Goal: Information Seeking & Learning: Check status

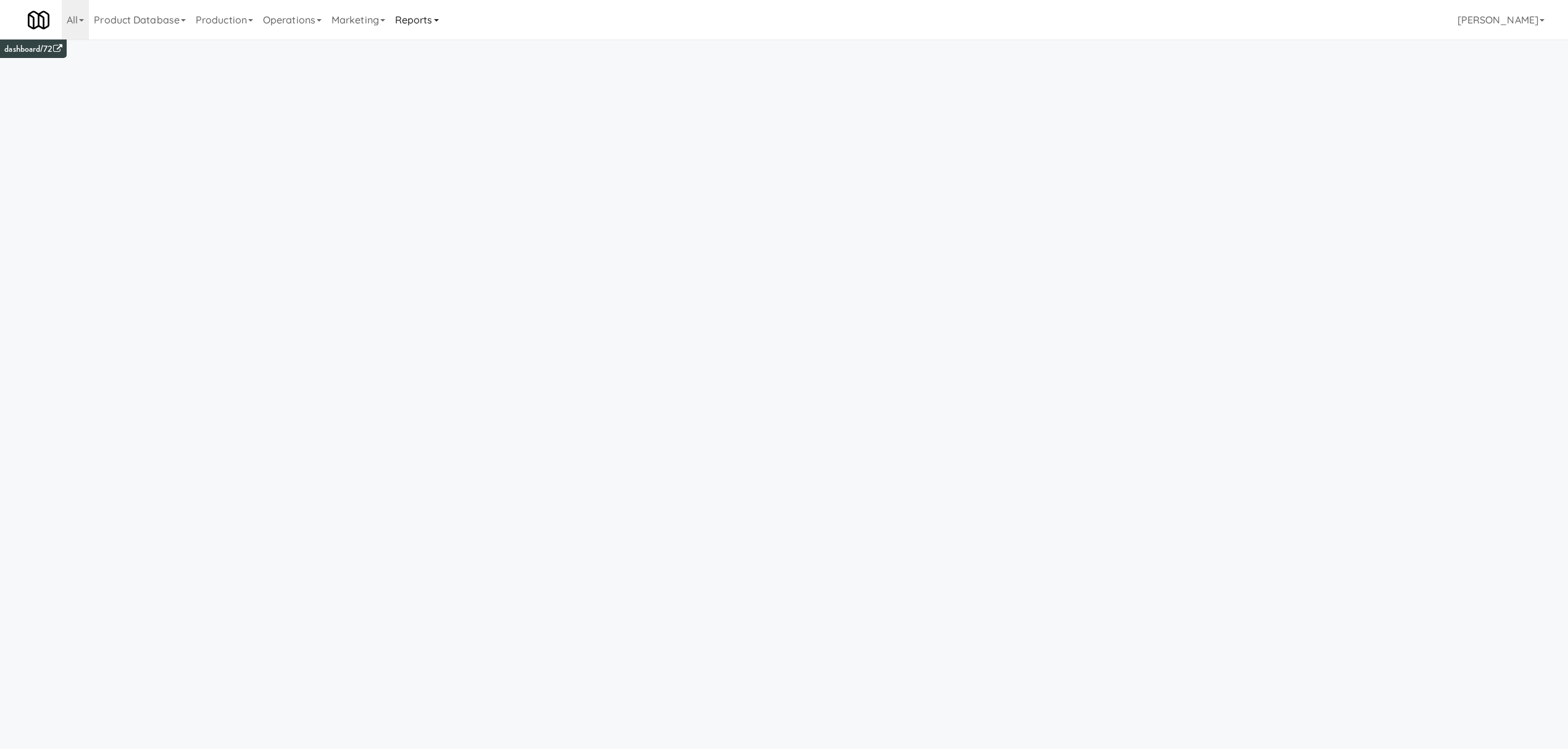
click at [430, 10] on link "Reports" at bounding box center [417, 19] width 54 height 39
click at [435, 94] on link "Payouts" at bounding box center [440, 97] width 99 height 22
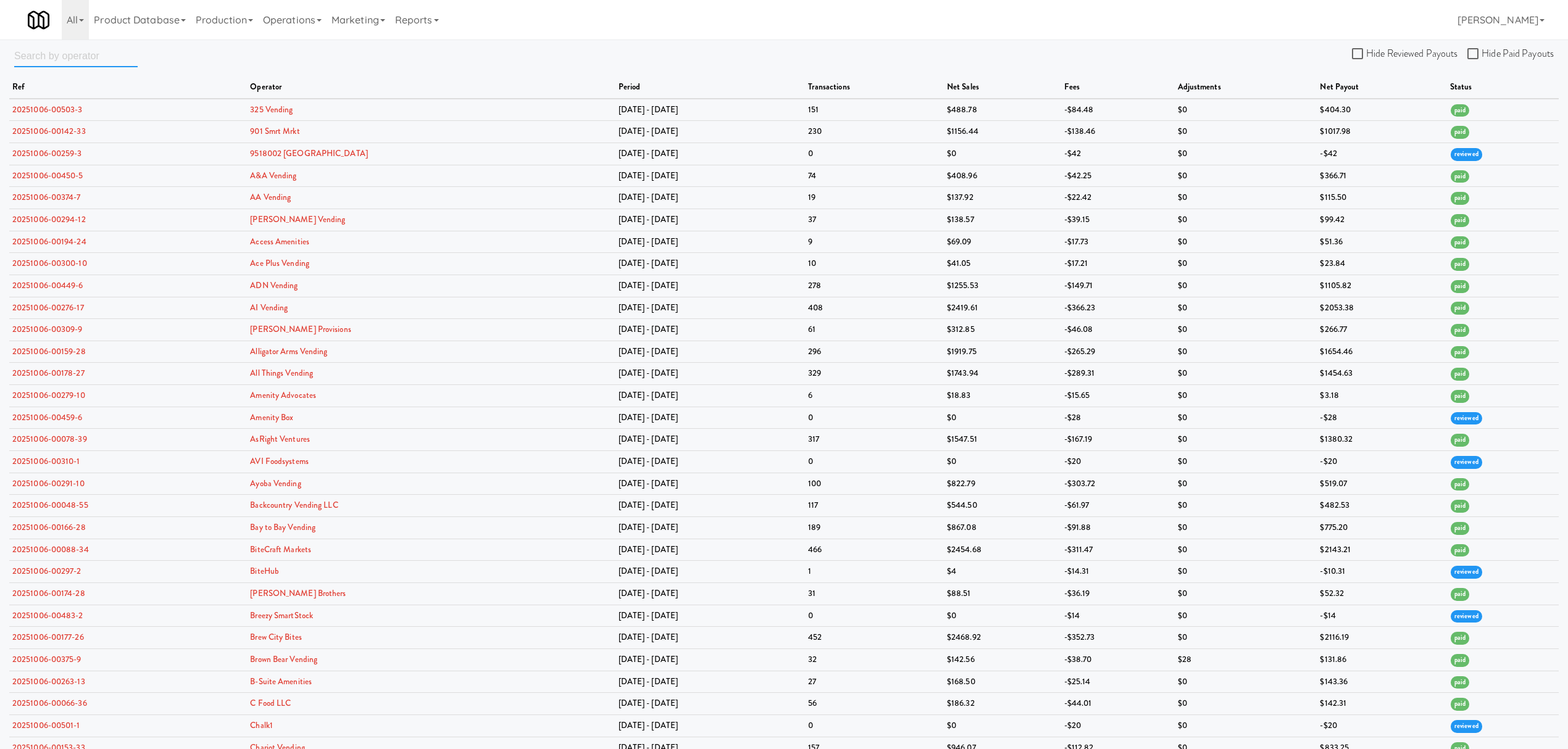
click at [92, 55] on input "text" at bounding box center [76, 55] width 123 height 23
paste input "[URL]"
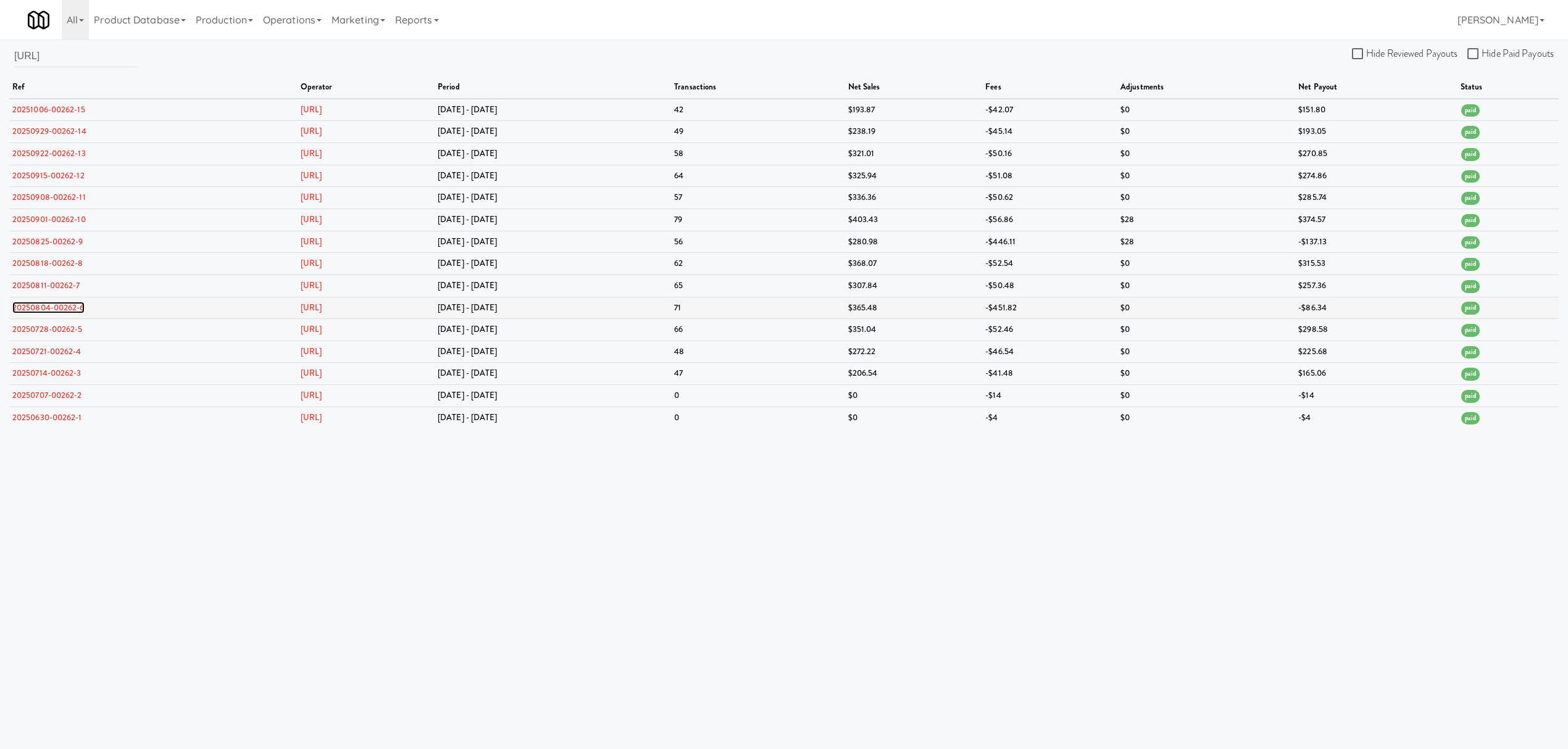
click at [50, 306] on link "20250804-00262-6" at bounding box center [49, 307] width 72 height 12
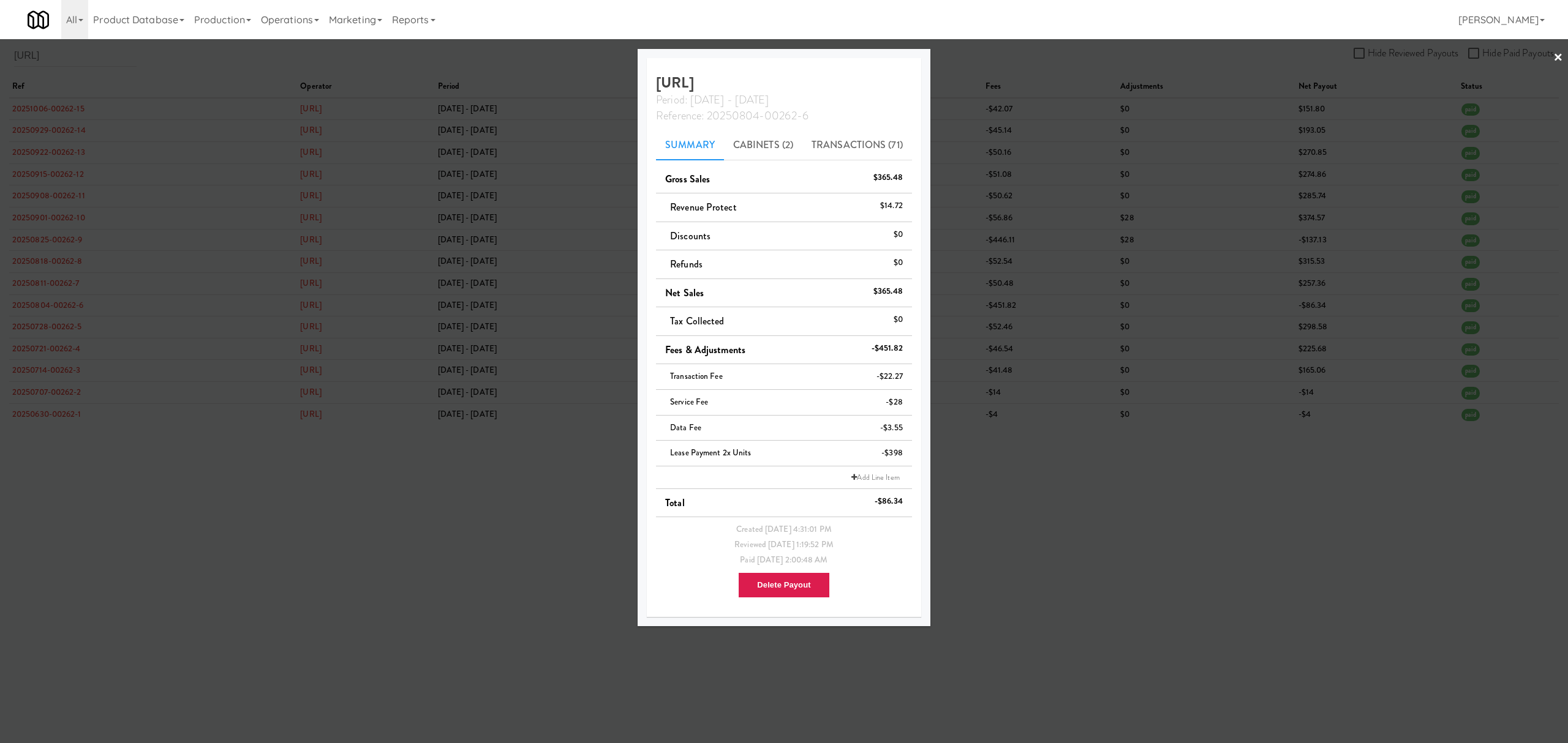
click at [409, 623] on div at bounding box center [784, 372] width 1568 height 743
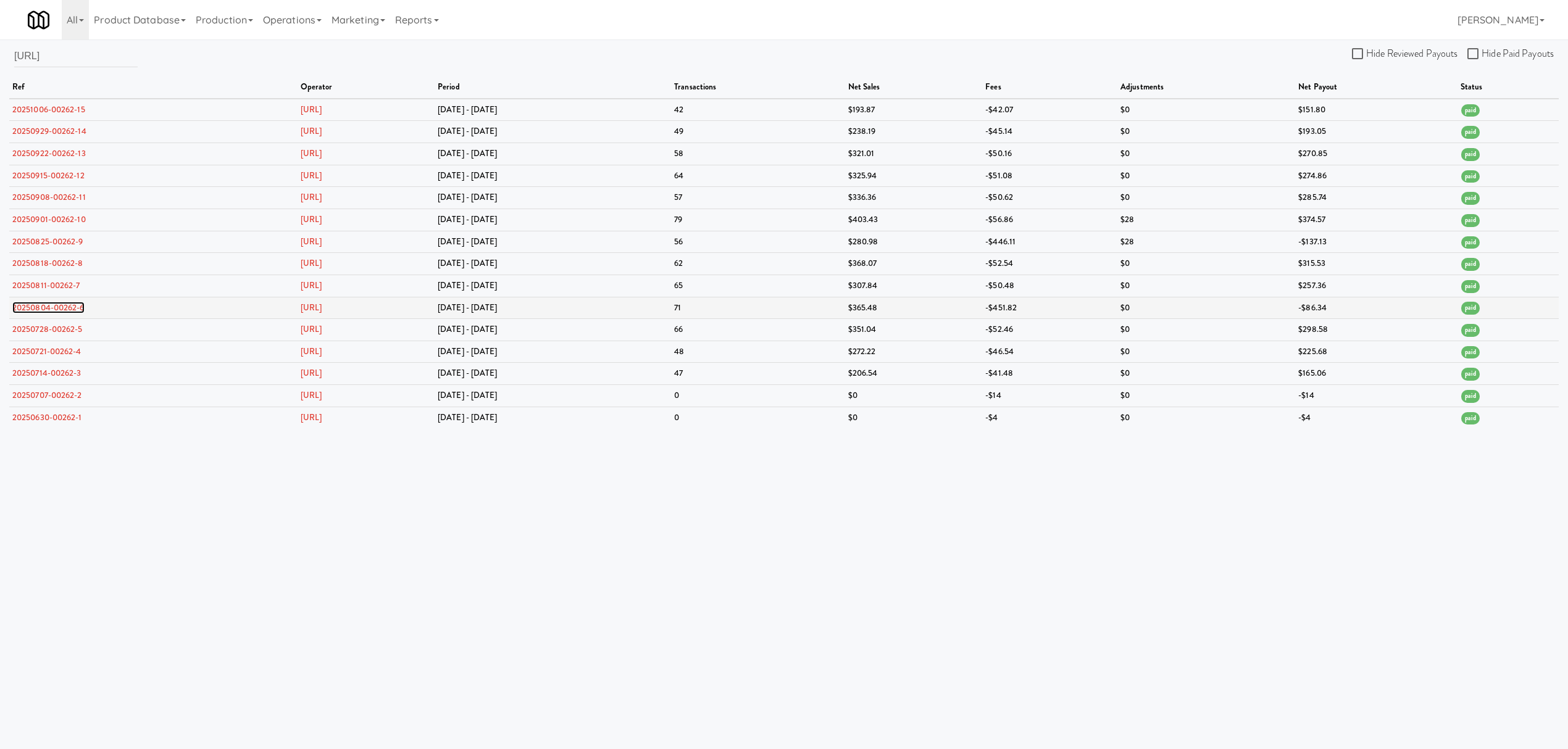
click at [27, 309] on link "20250804-00262-6" at bounding box center [49, 307] width 72 height 12
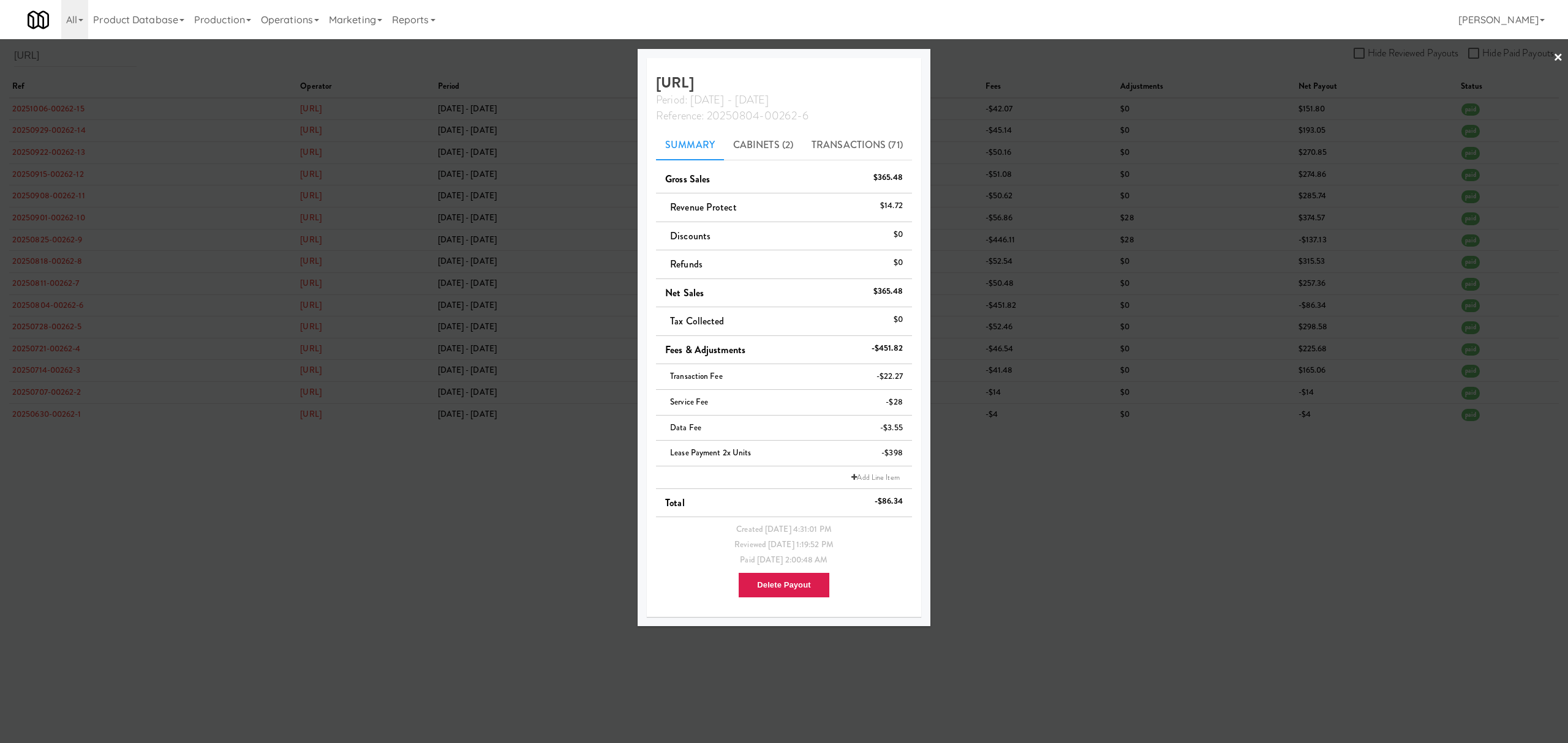
drag, startPoint x: 162, startPoint y: 89, endPoint x: 153, endPoint y: 88, distance: 9.1
click at [162, 89] on div at bounding box center [784, 372] width 1568 height 743
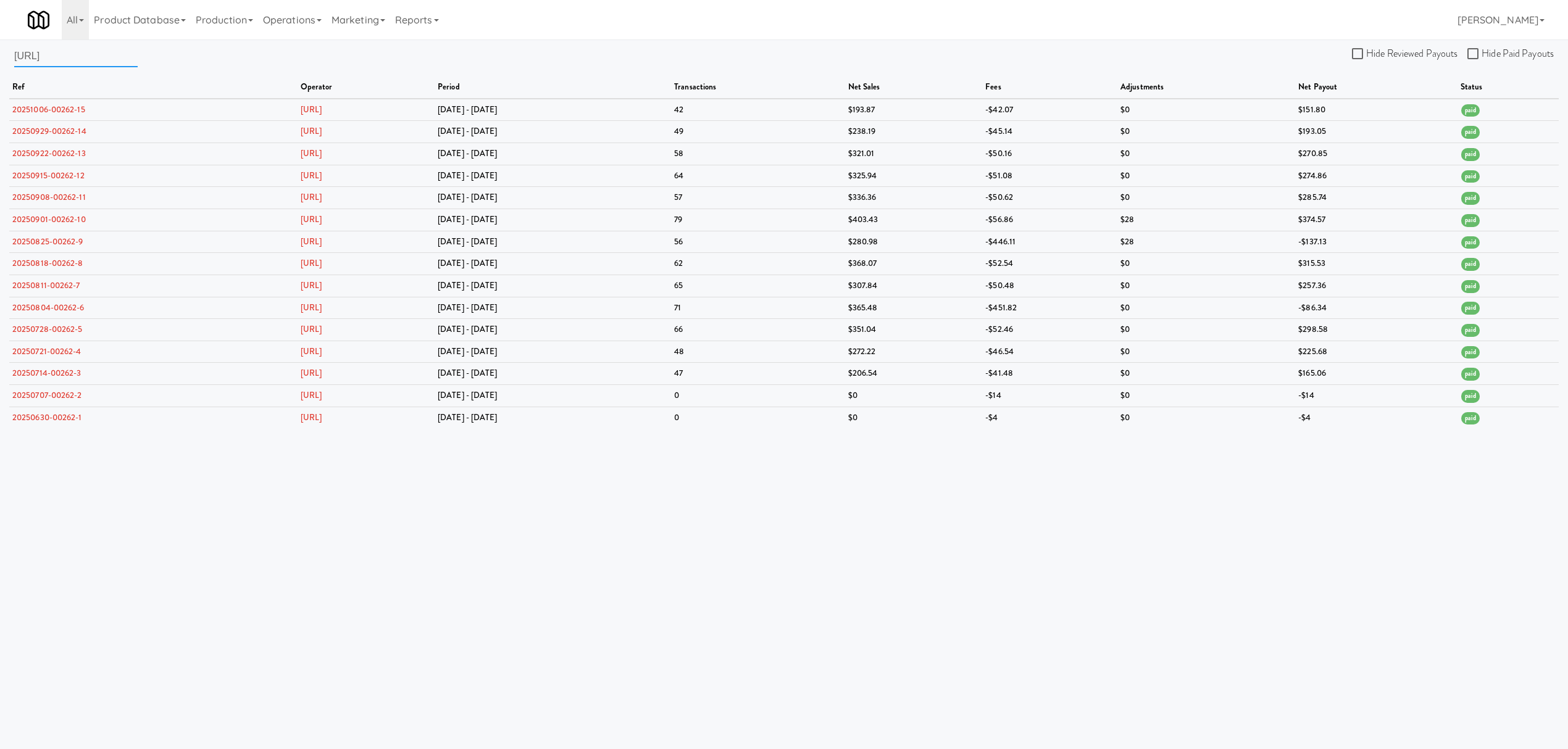
drag, startPoint x: 77, startPoint y: 58, endPoint x: -323, endPoint y: 57, distance: 400.0
click at [0, 57] on html "Okay Okay Select date: previous 2025-Oct next Su Mo Tu We Th Fr Sa 28 29 30 1 2…" at bounding box center [784, 374] width 1568 height 749
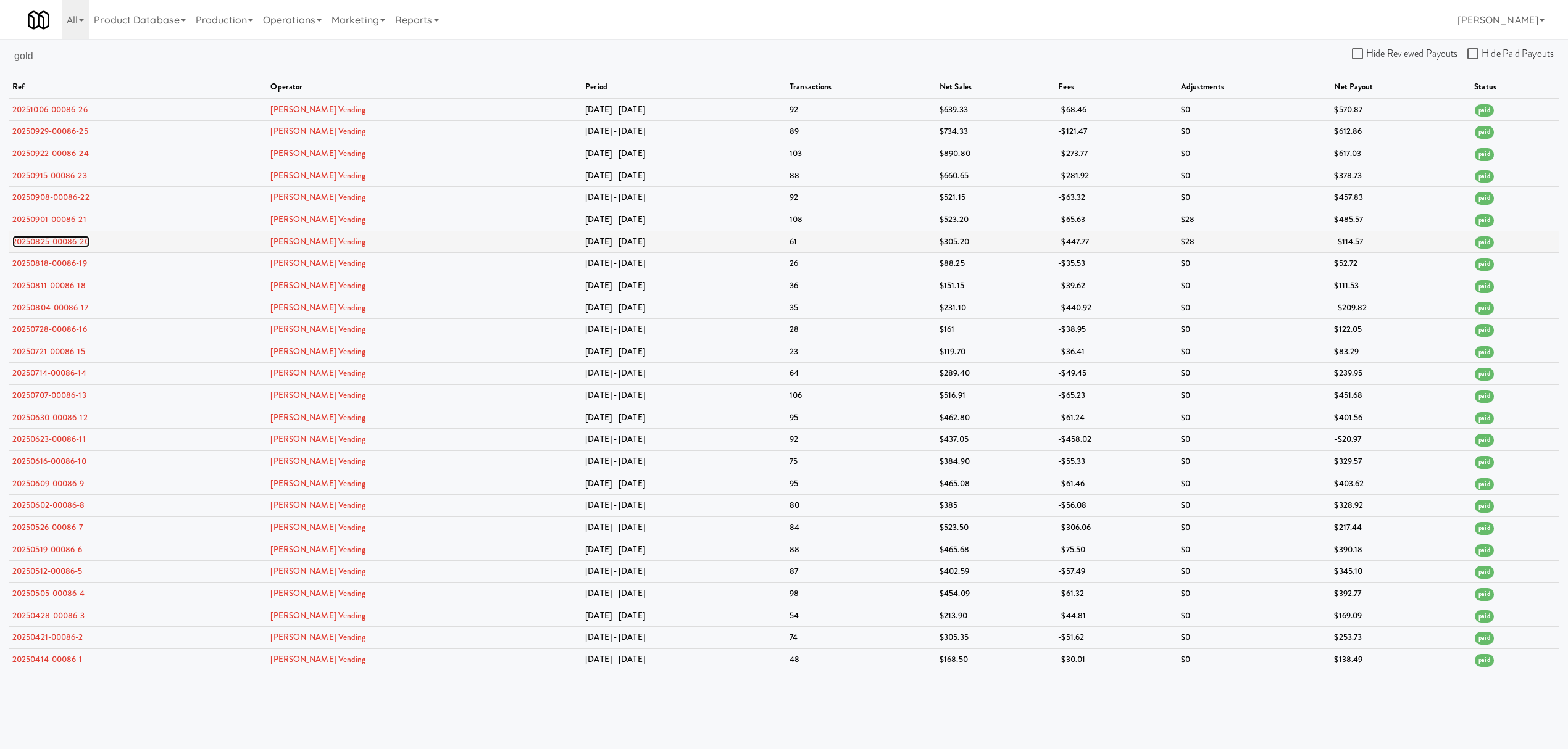
click at [63, 241] on link "20250825-00086-20" at bounding box center [51, 242] width 77 height 12
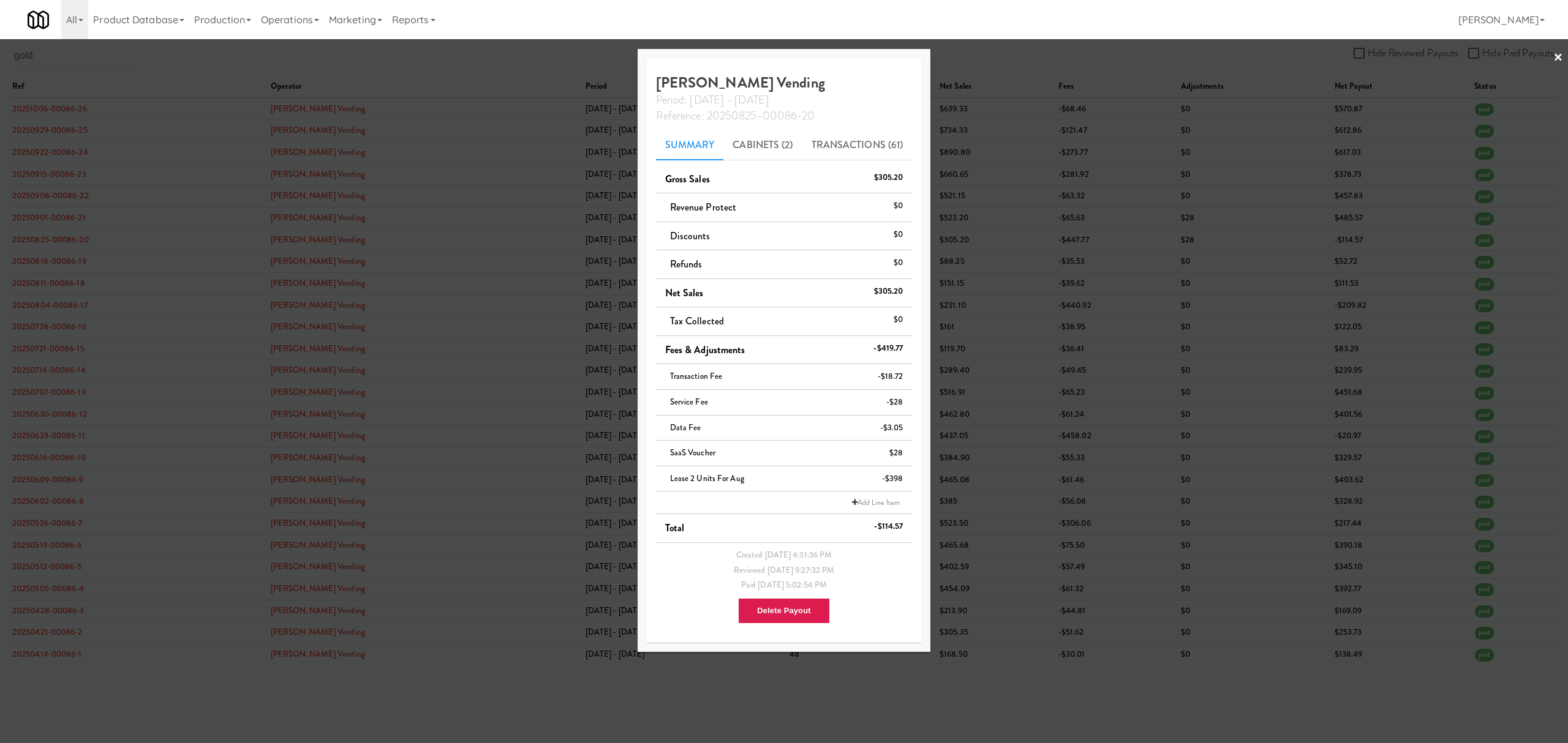
click at [1086, 696] on div at bounding box center [784, 372] width 1568 height 743
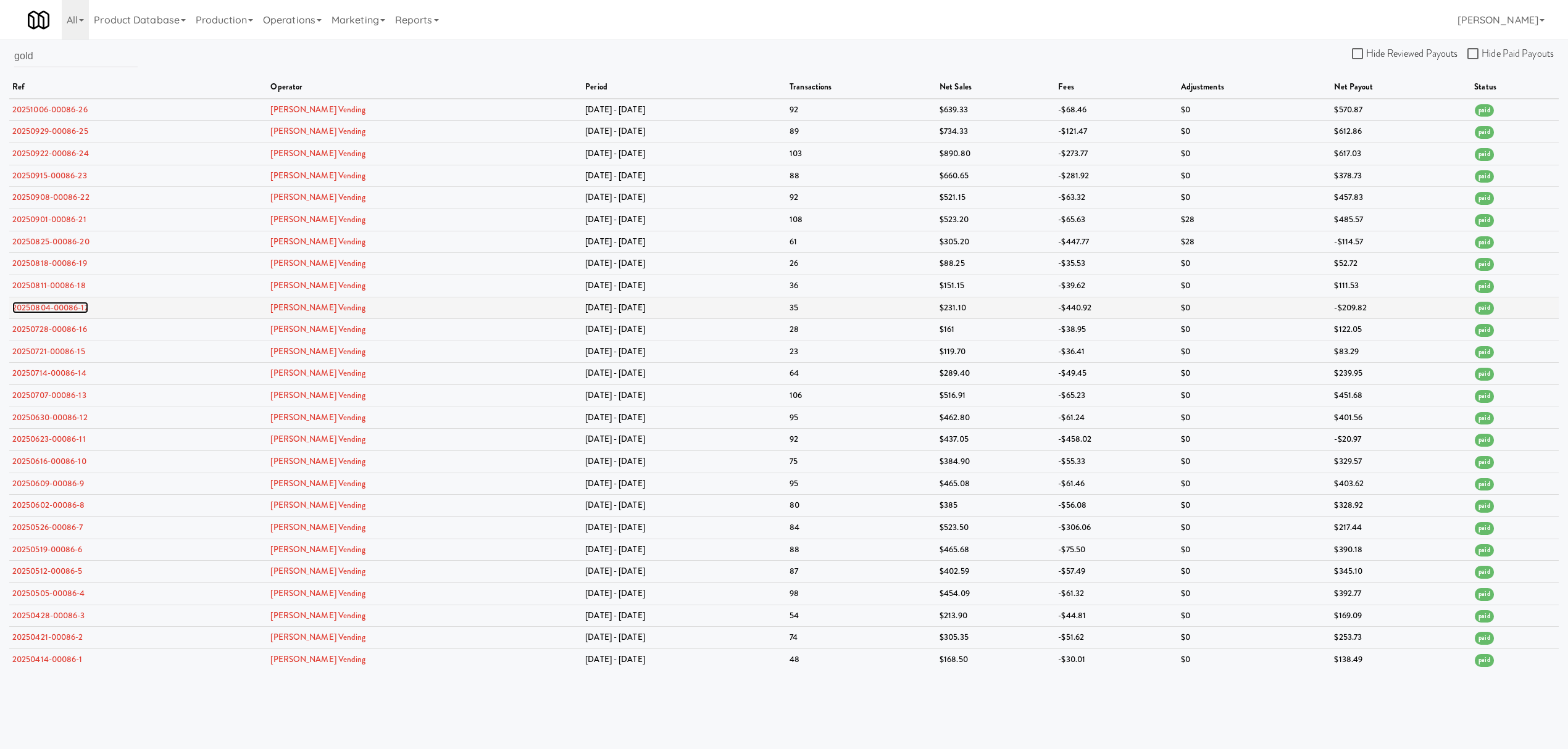
click at [68, 306] on link "20250804-00086-17" at bounding box center [50, 307] width 76 height 12
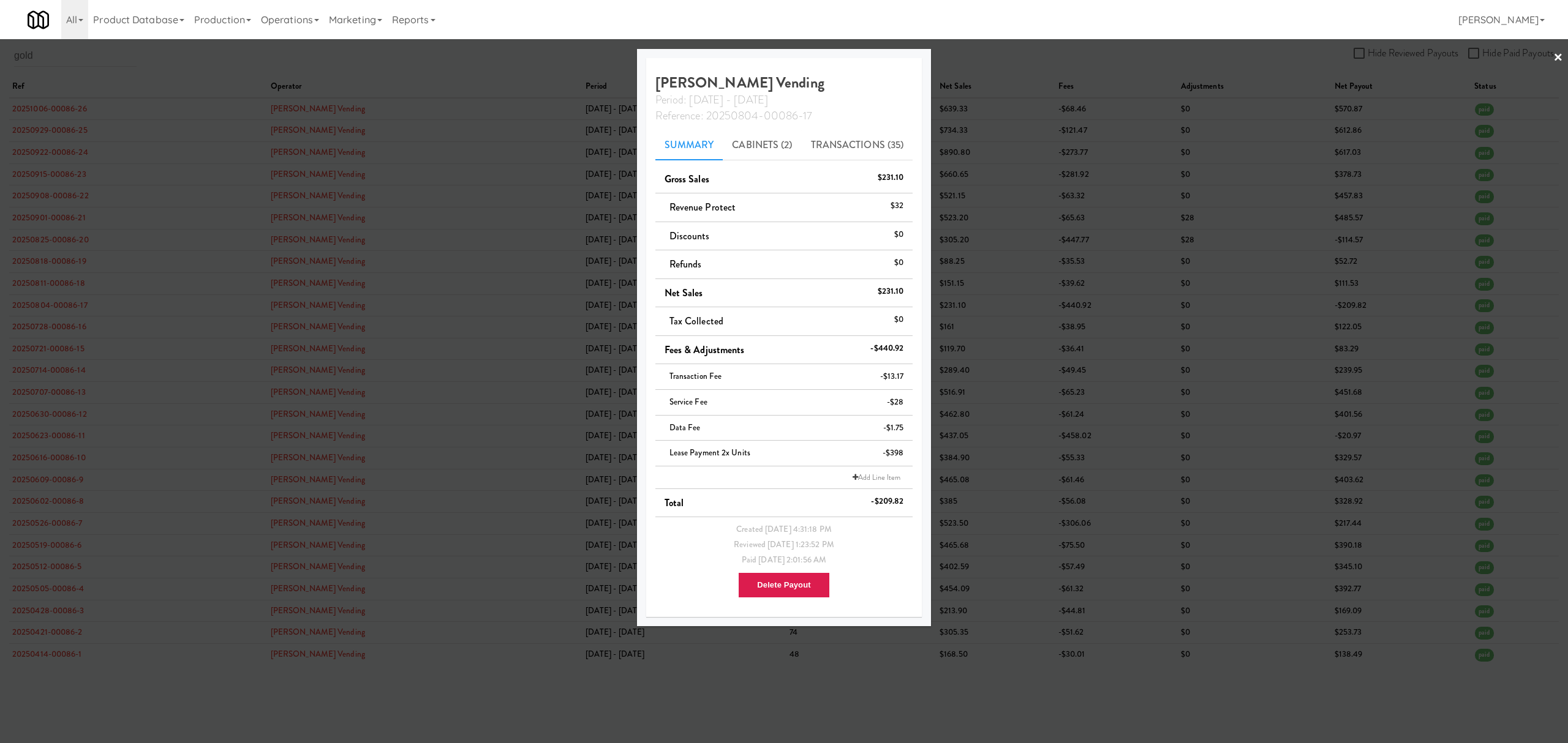
click at [621, 682] on div at bounding box center [784, 372] width 1568 height 743
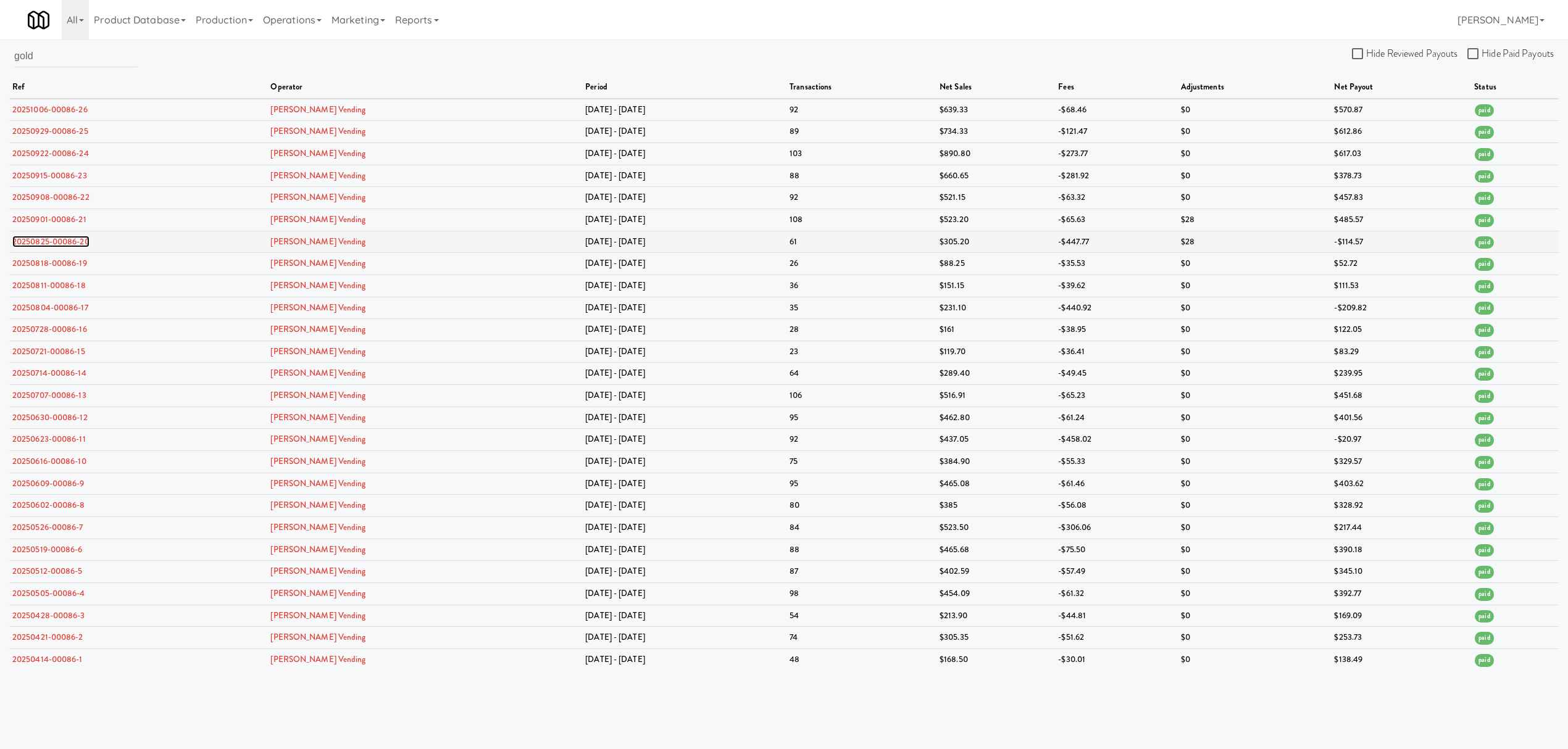
click at [70, 245] on link "20250825-00086-20" at bounding box center [51, 242] width 77 height 12
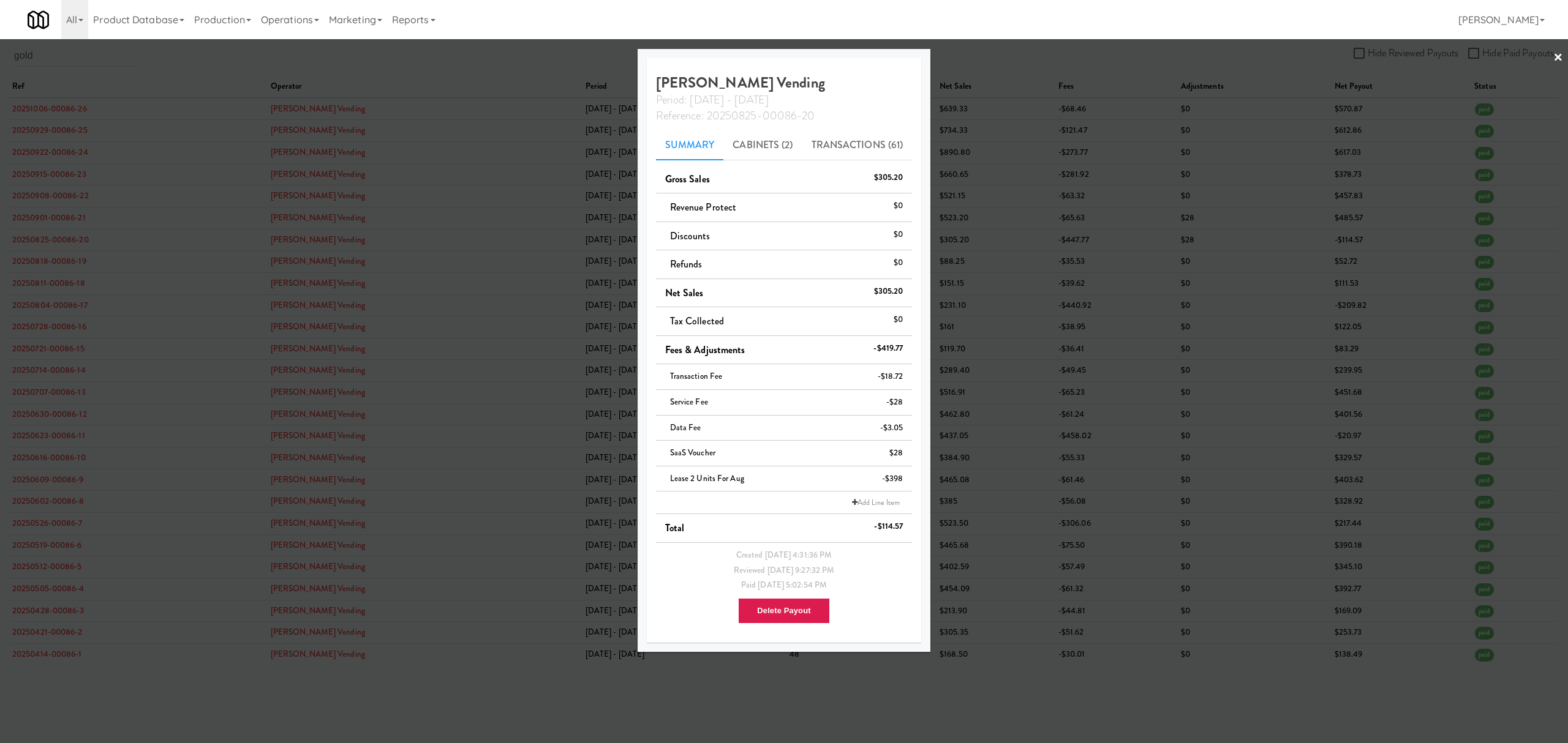
click at [69, 217] on div at bounding box center [784, 372] width 1568 height 743
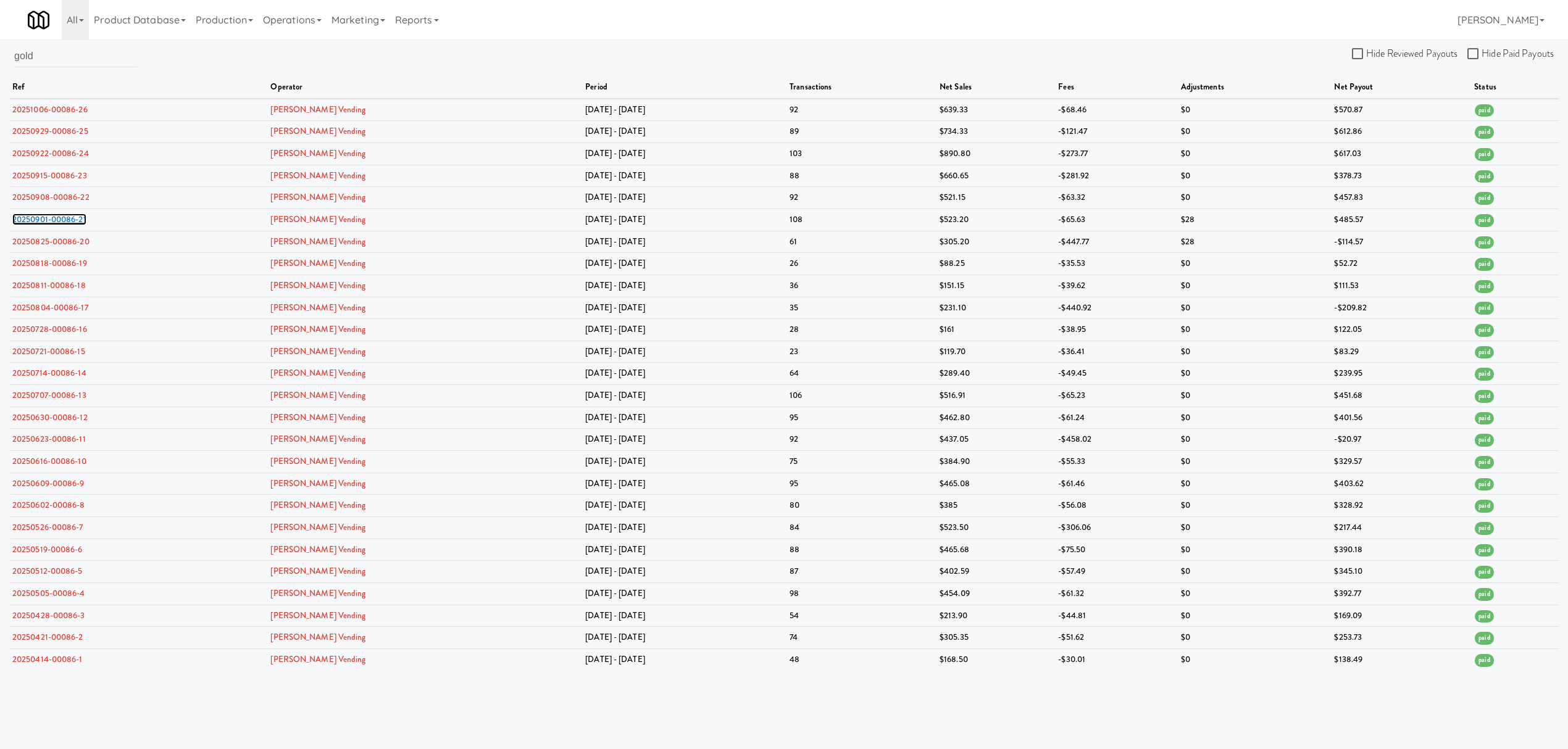
click at [70, 218] on link "20250901-00086-21" at bounding box center [50, 219] width 74 height 12
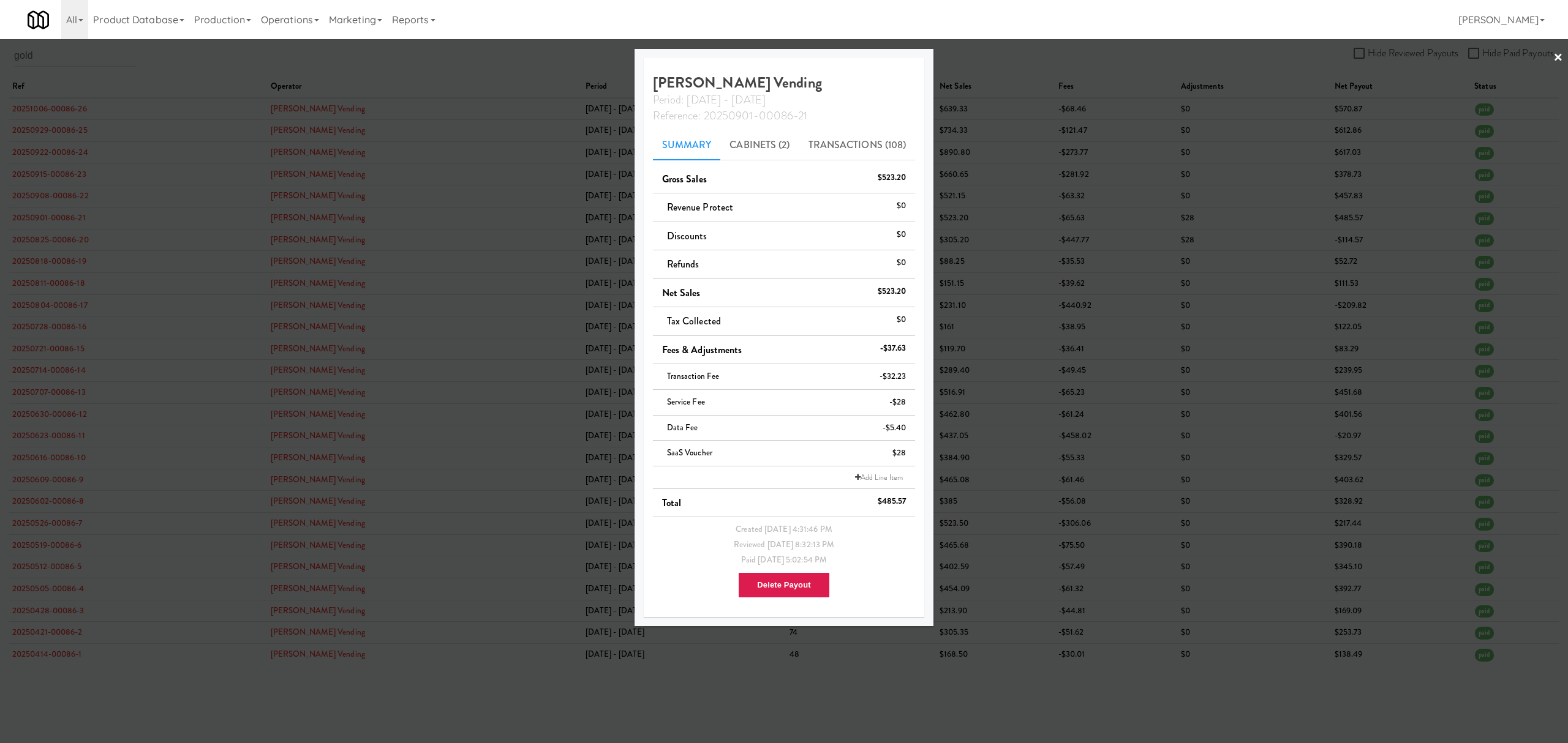
click at [69, 197] on div at bounding box center [784, 372] width 1568 height 743
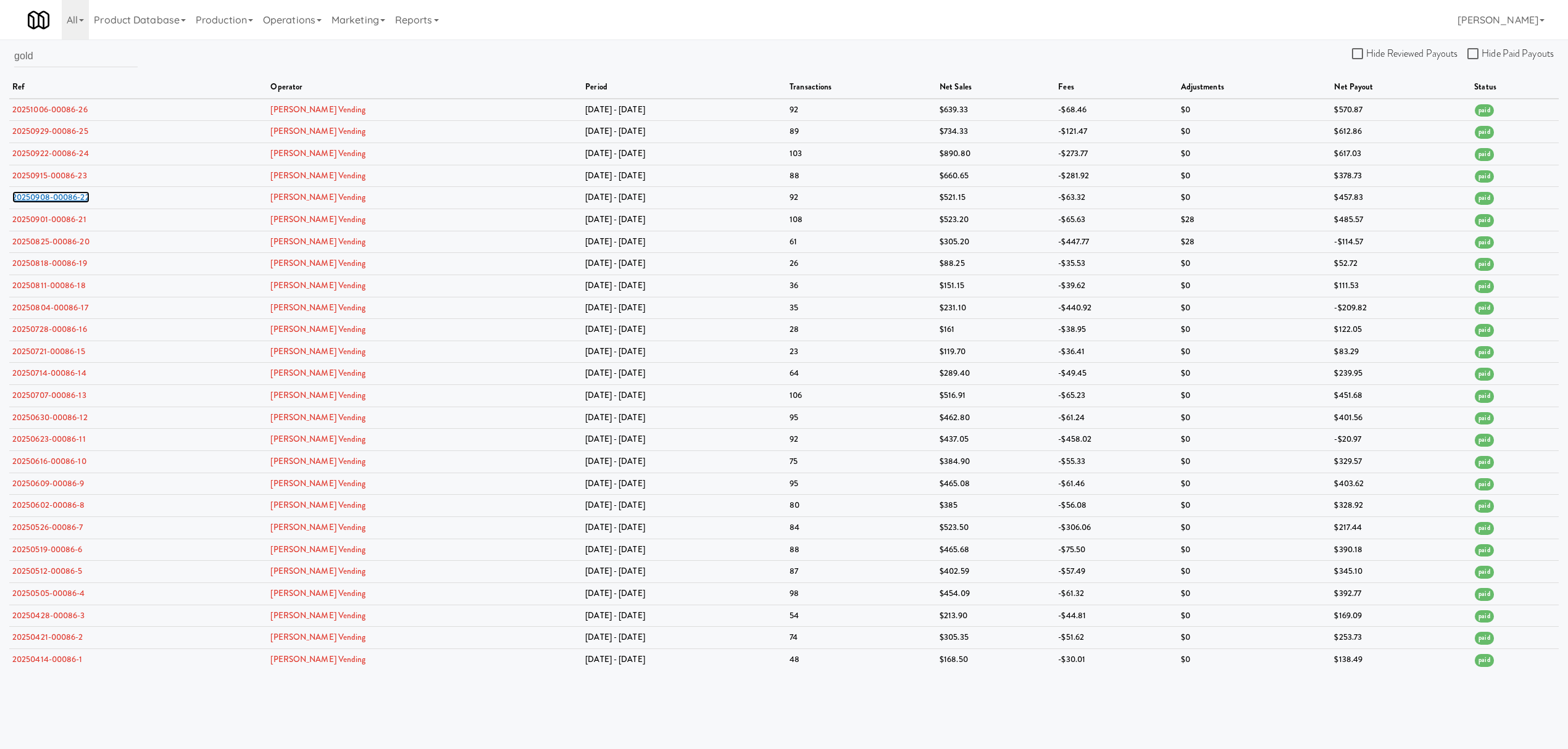
click at [70, 199] on link "20250908-00086-22" at bounding box center [51, 197] width 77 height 12
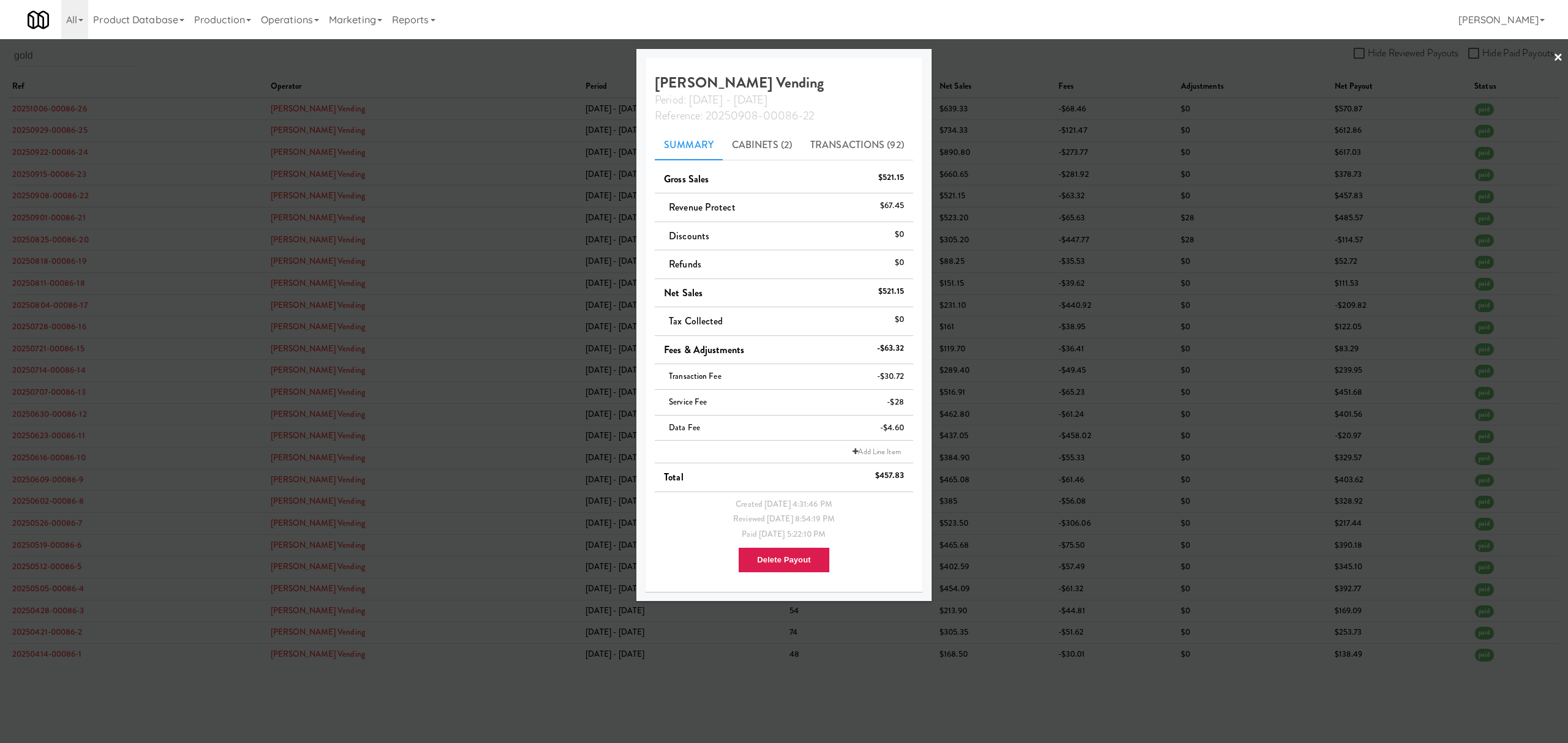
click at [49, 421] on div at bounding box center [784, 372] width 1568 height 743
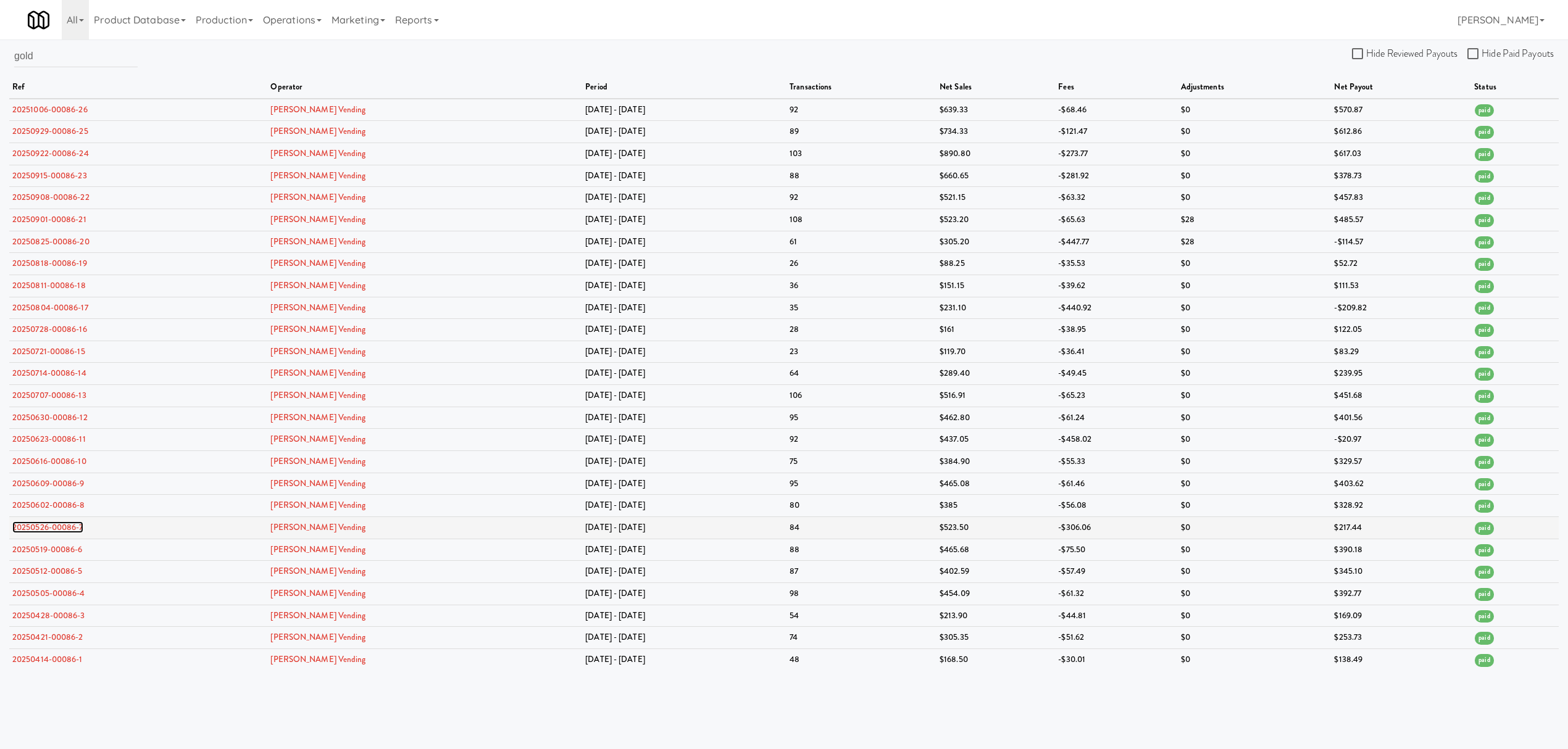
click at [57, 532] on link "20250526-00086-7" at bounding box center [48, 527] width 71 height 12
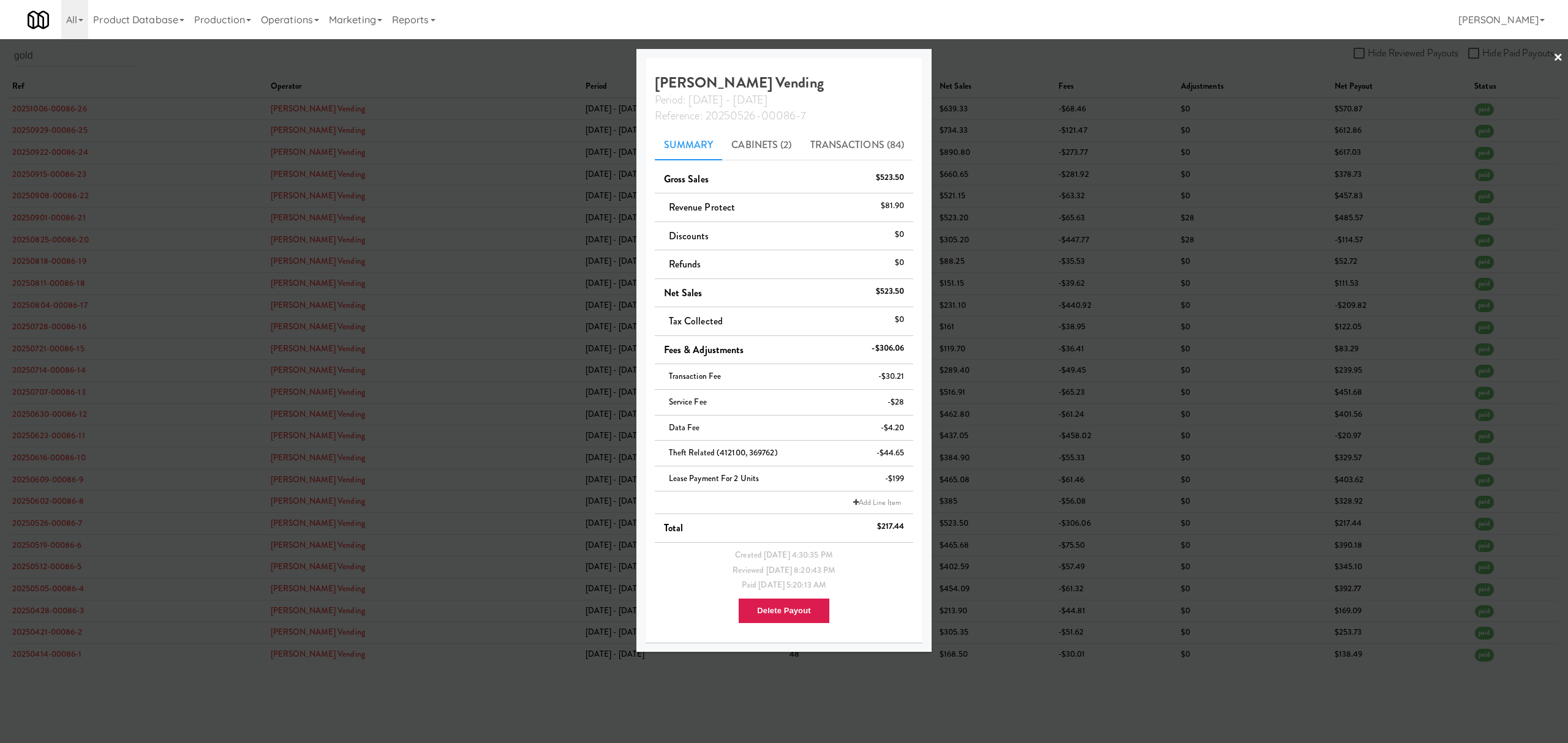
click at [49, 618] on div at bounding box center [784, 372] width 1568 height 743
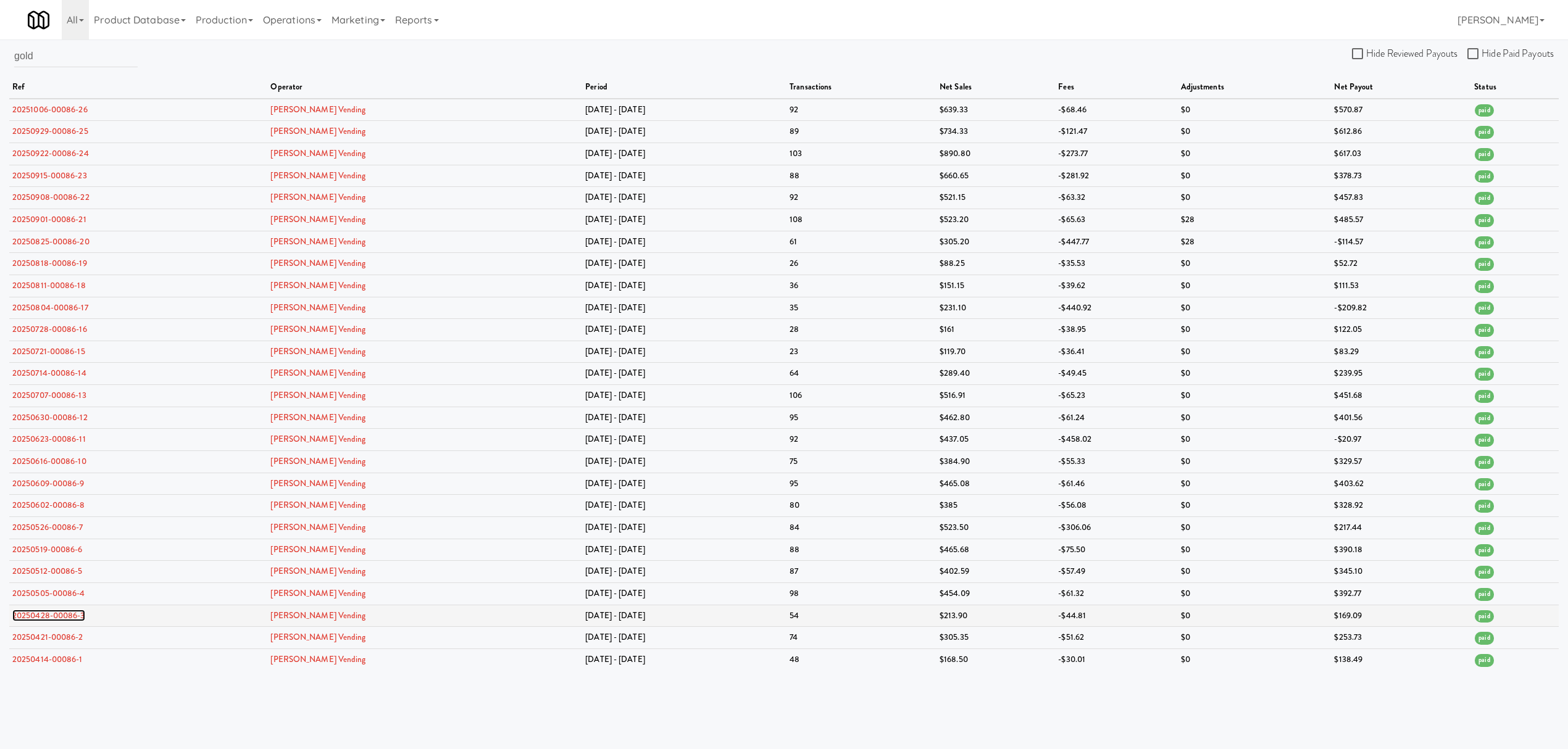
click at [50, 621] on link "20250428-00086-3" at bounding box center [49, 615] width 73 height 12
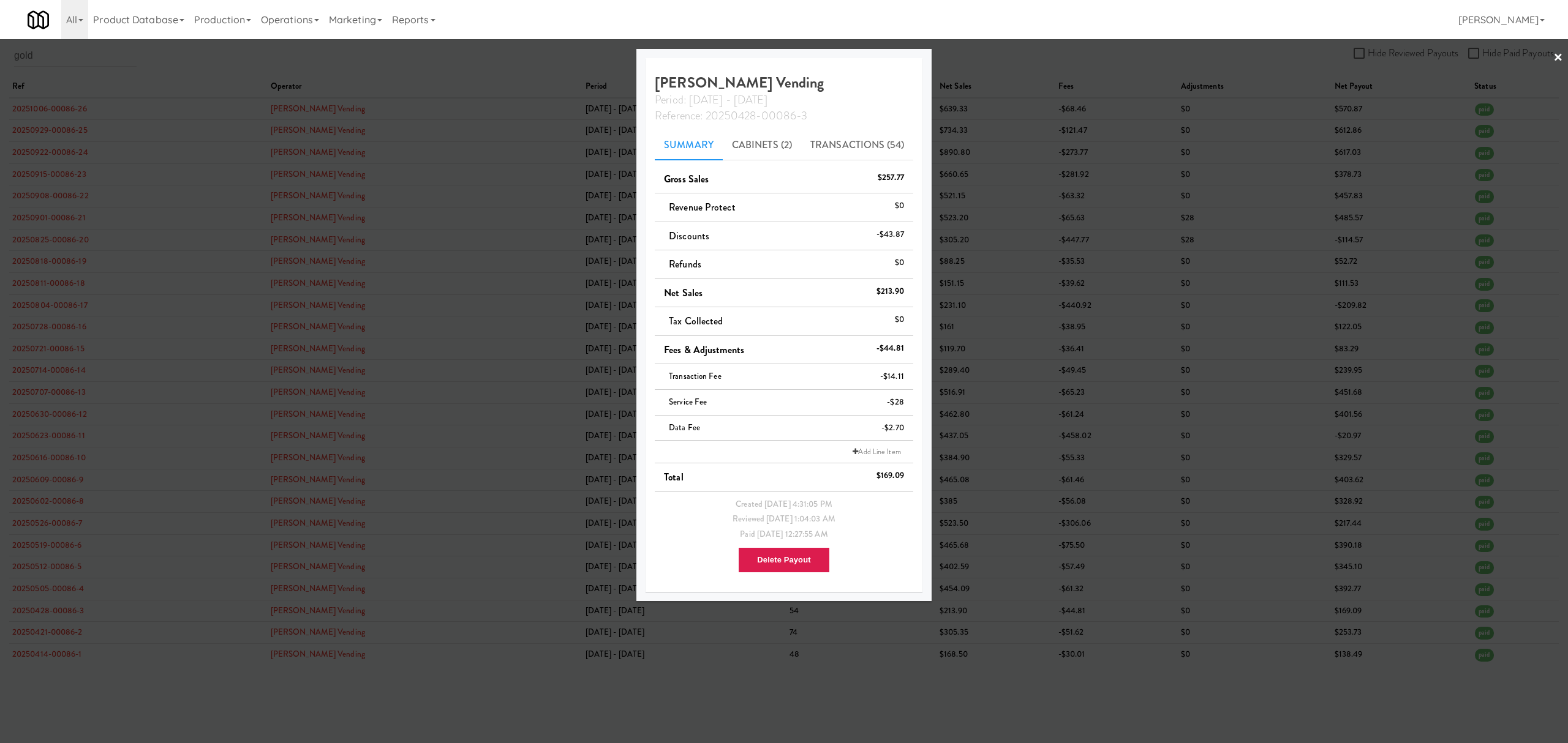
click at [64, 549] on div at bounding box center [784, 372] width 1568 height 743
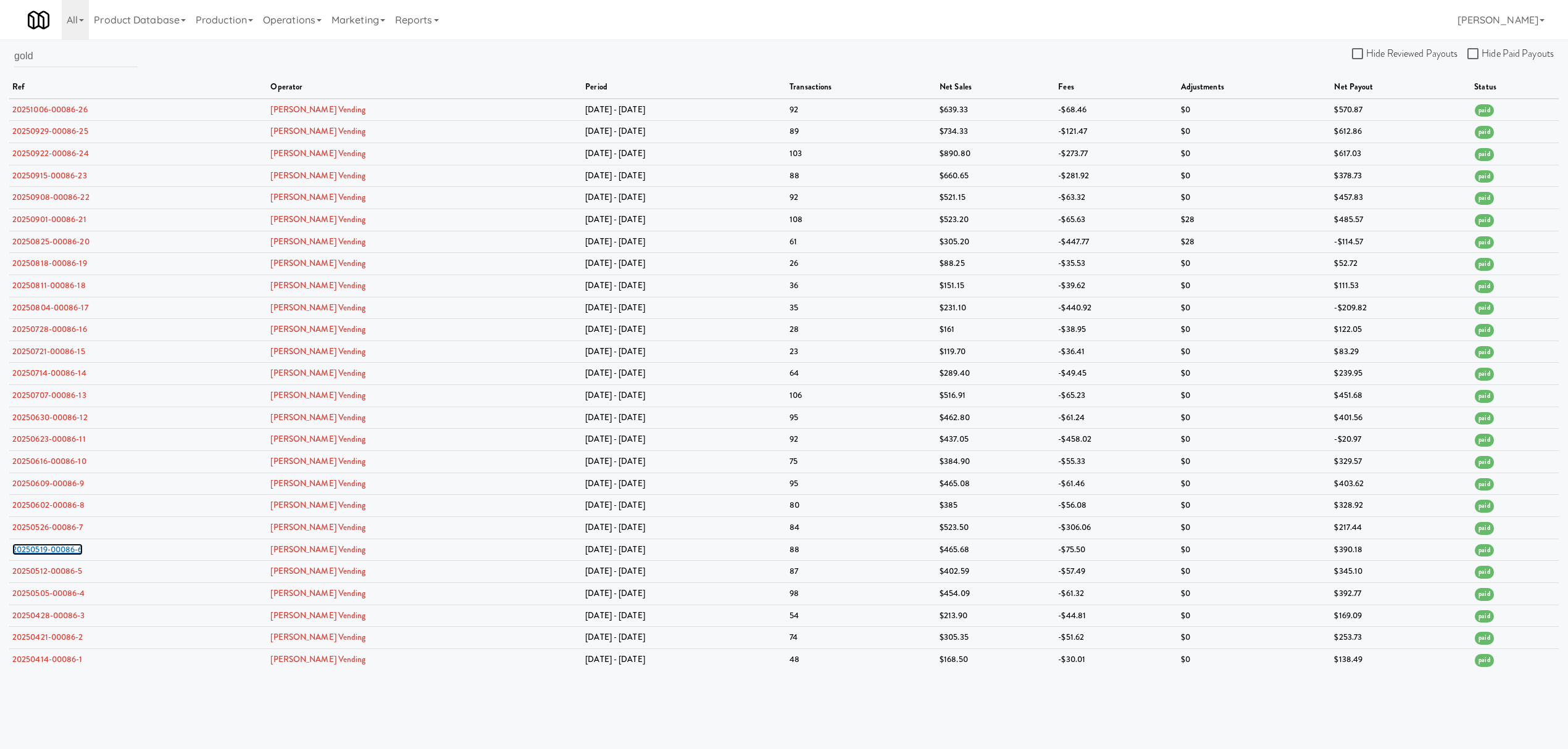
click at [65, 553] on link "20250519-00086-6" at bounding box center [48, 550] width 71 height 12
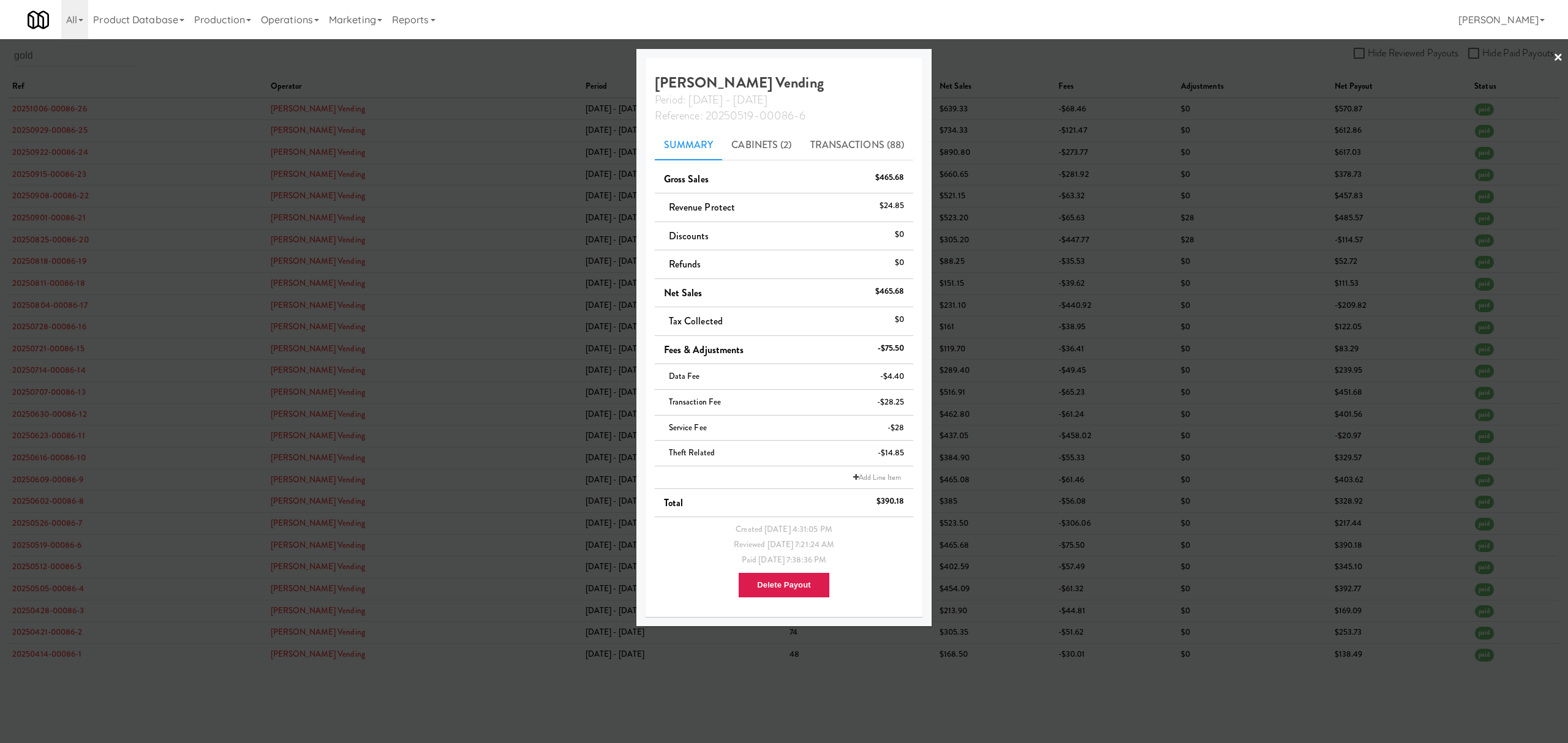
click at [67, 528] on div at bounding box center [784, 372] width 1568 height 743
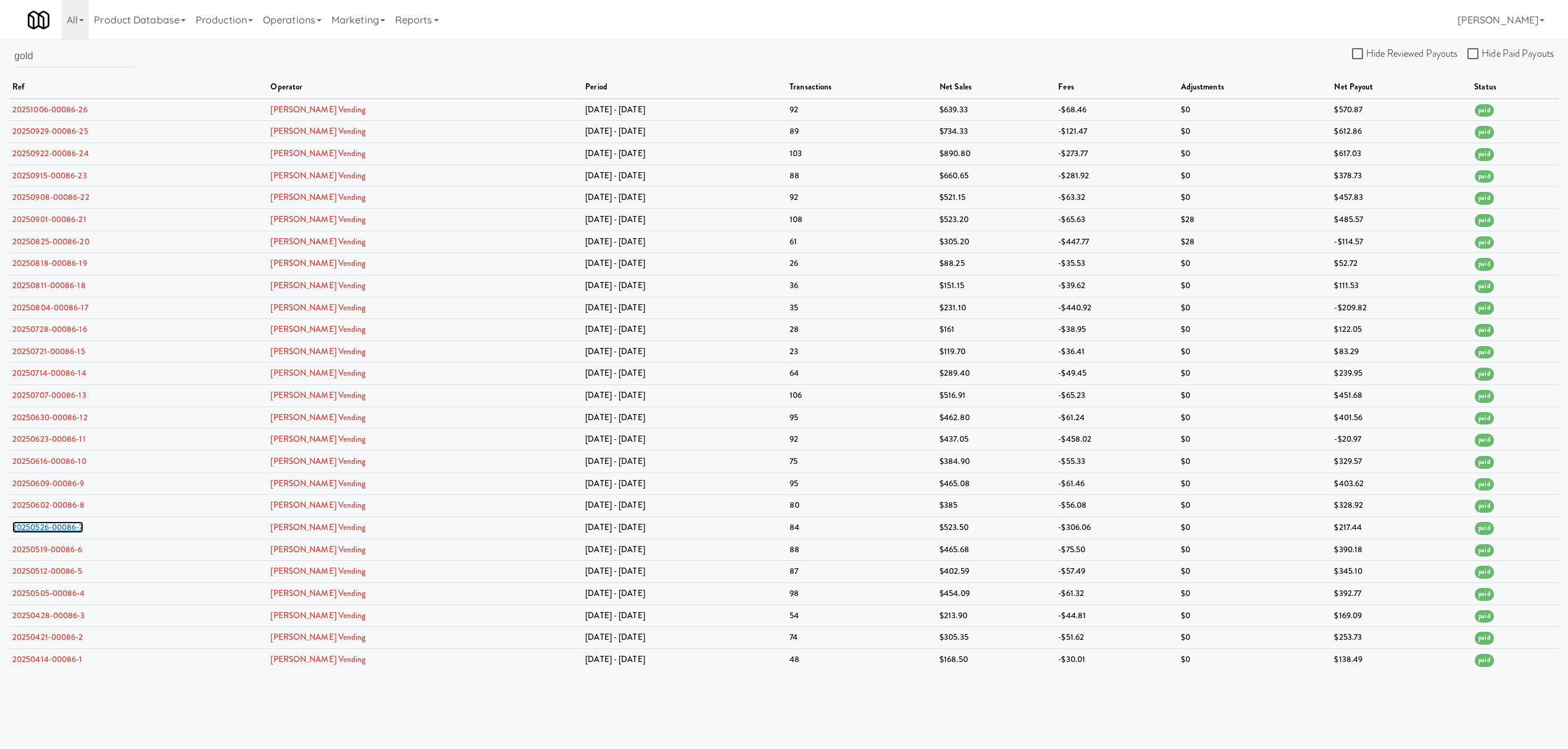
click at [68, 532] on link "20250526-00086-7" at bounding box center [48, 527] width 71 height 12
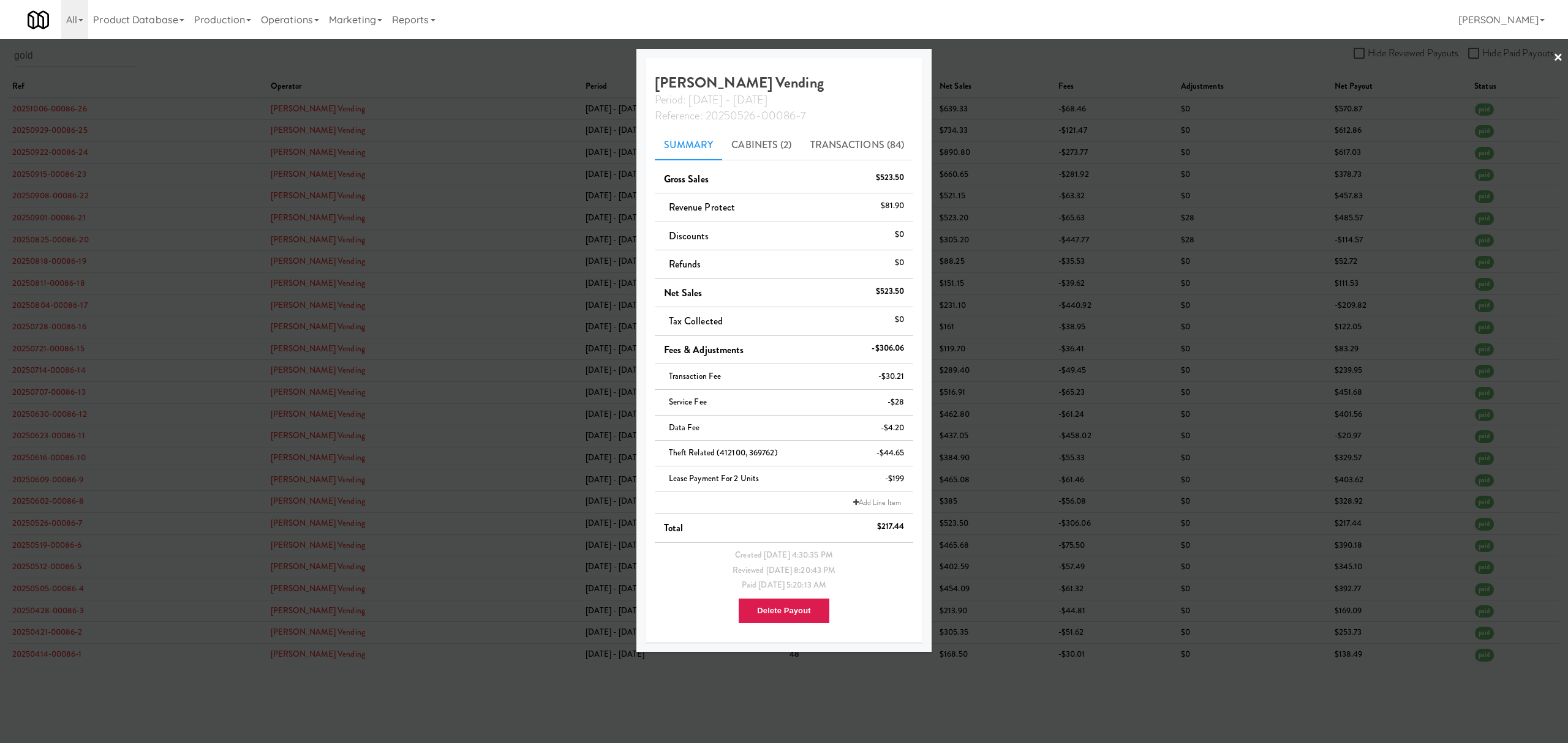
click at [54, 454] on div at bounding box center [784, 372] width 1568 height 743
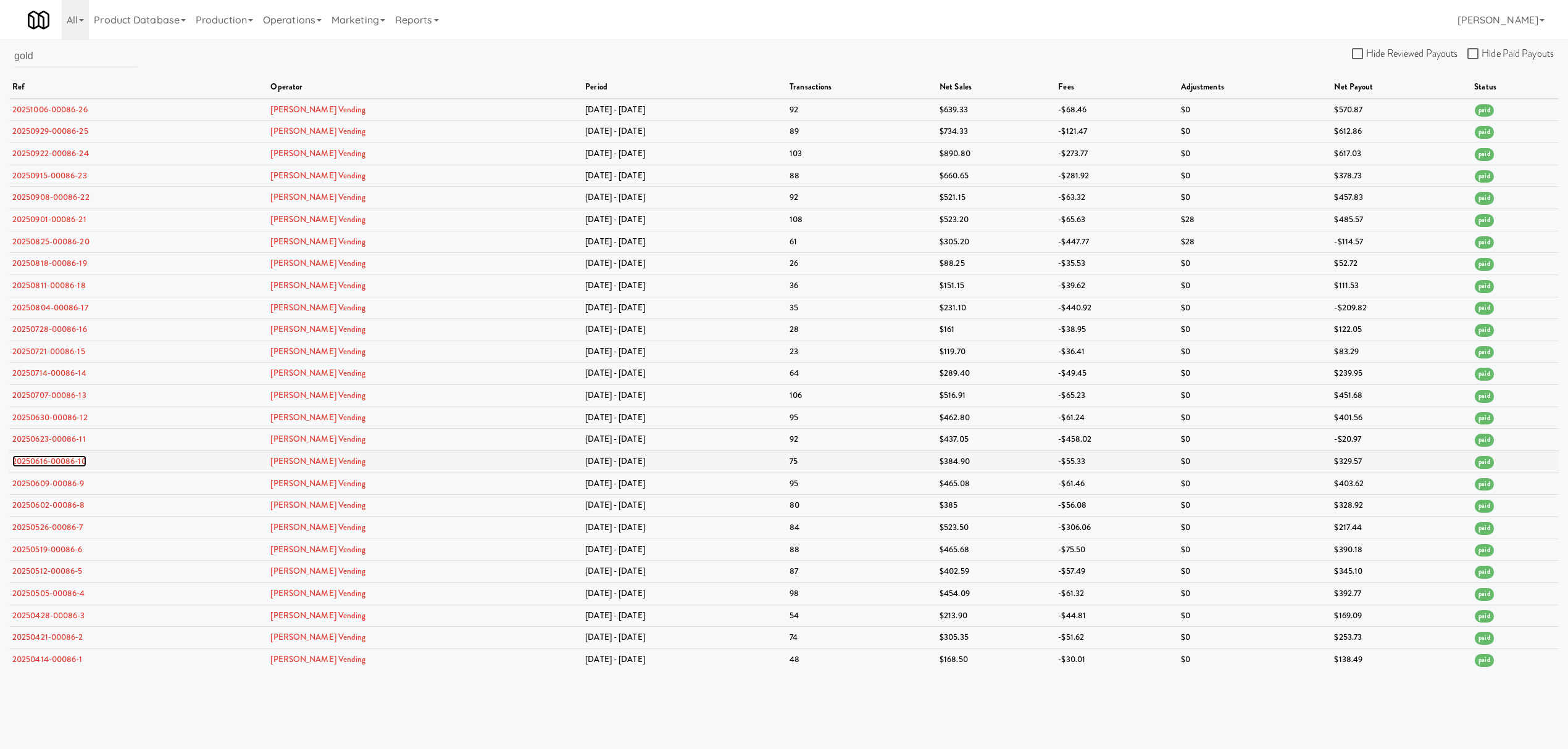
click at [50, 464] on link "20250616-00086-10" at bounding box center [50, 462] width 74 height 12
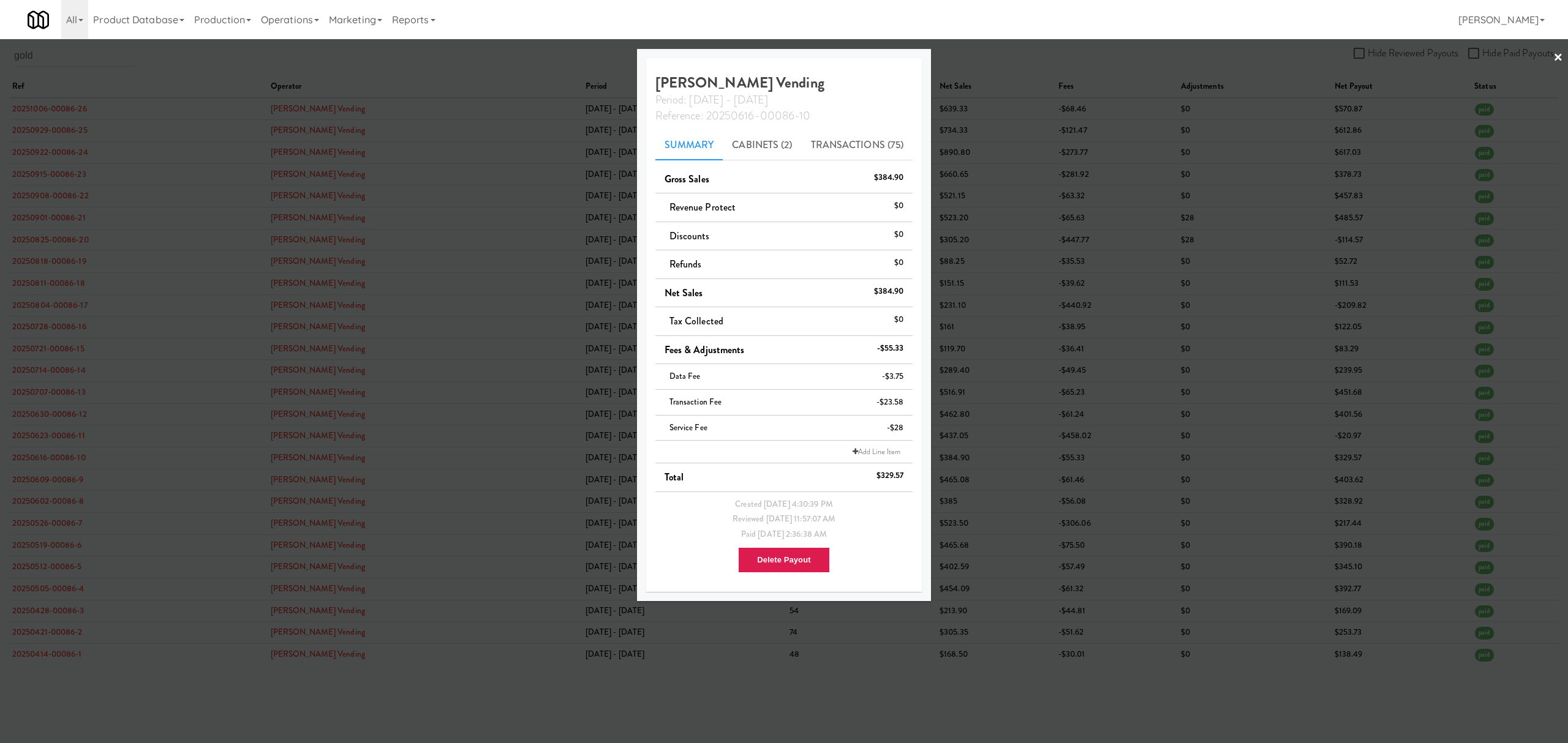
click at [54, 440] on div at bounding box center [784, 372] width 1568 height 743
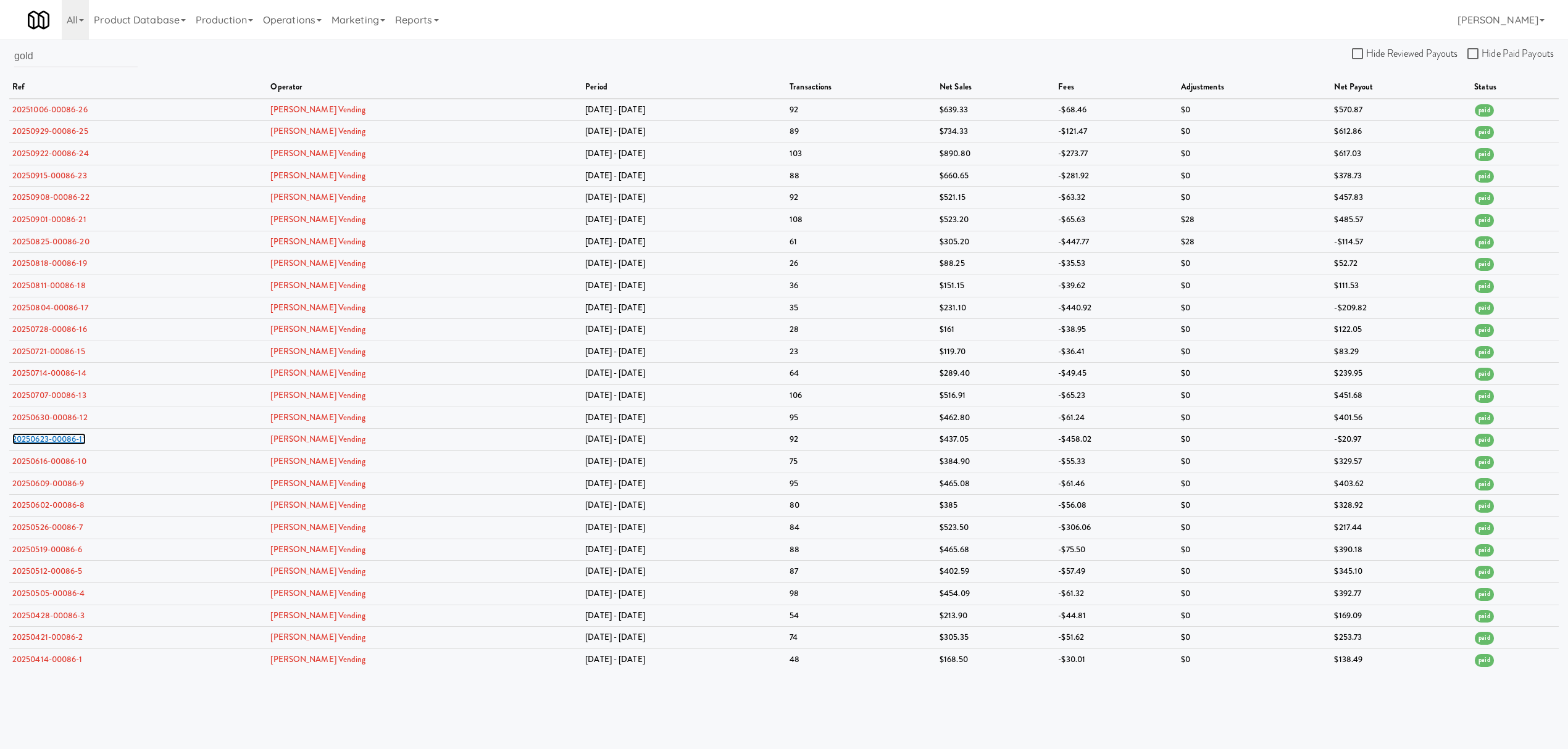
click at [55, 443] on link "20250623-00086-11" at bounding box center [49, 439] width 73 height 12
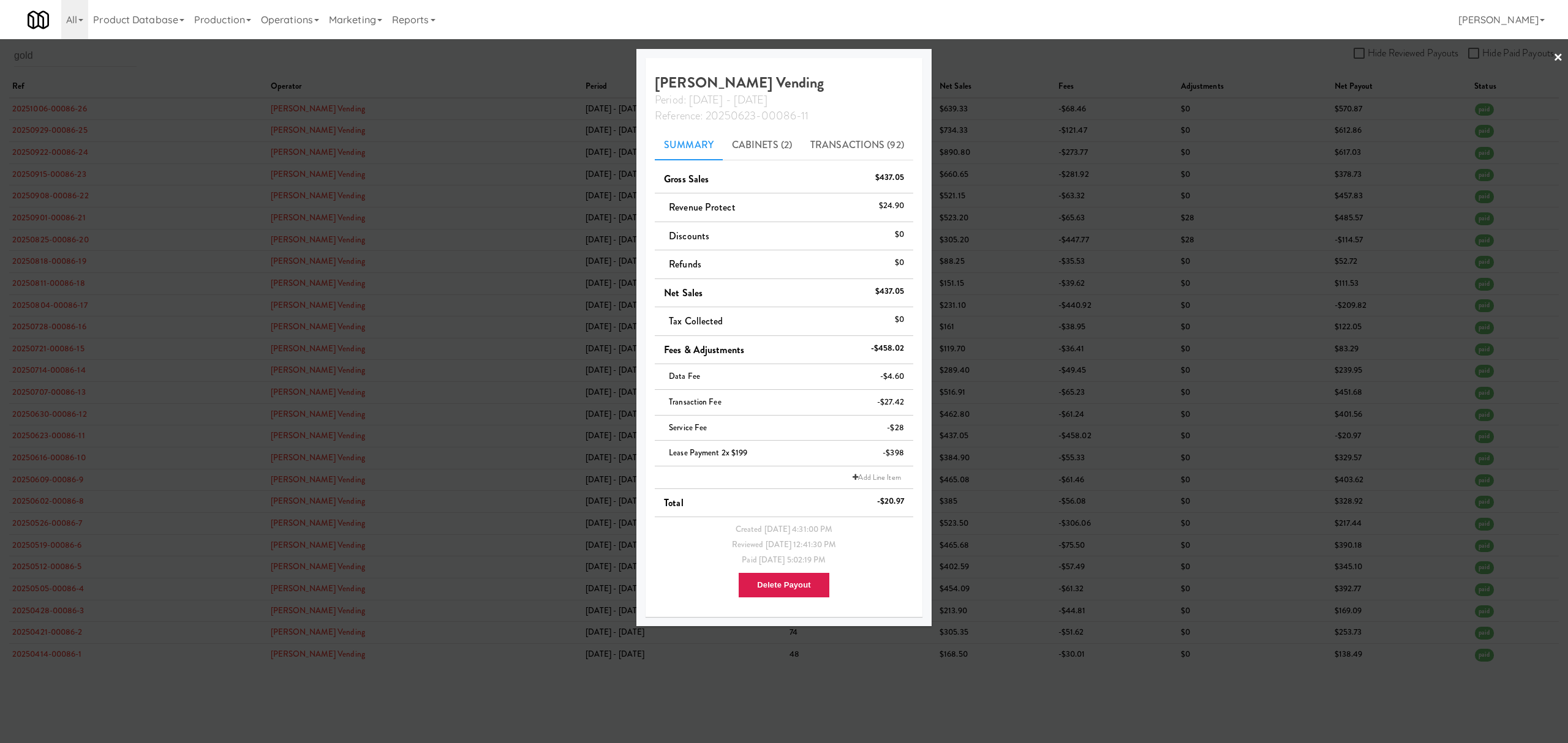
click at [69, 371] on div at bounding box center [784, 372] width 1568 height 743
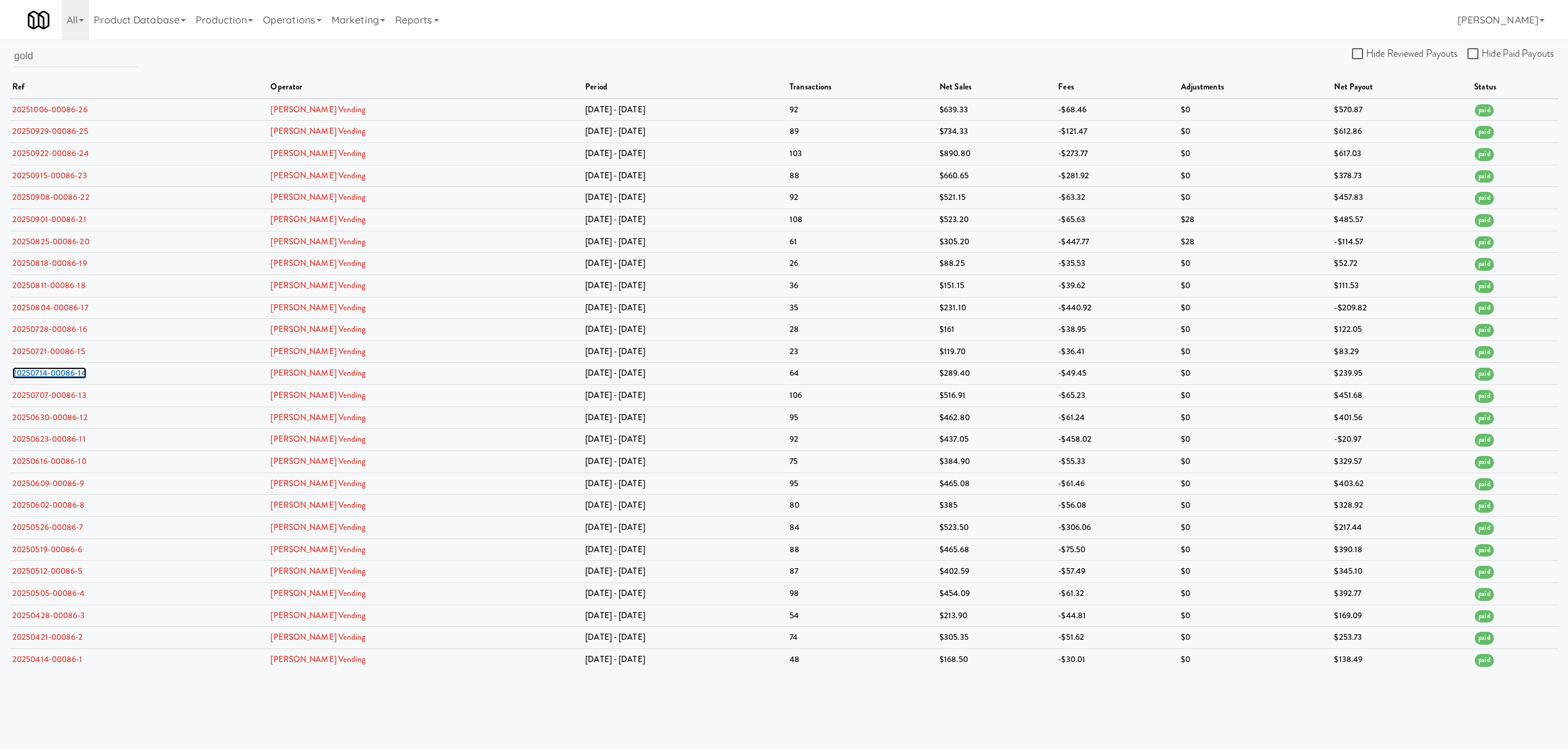
click at [70, 374] on link "20250714-00086-14" at bounding box center [50, 373] width 74 height 12
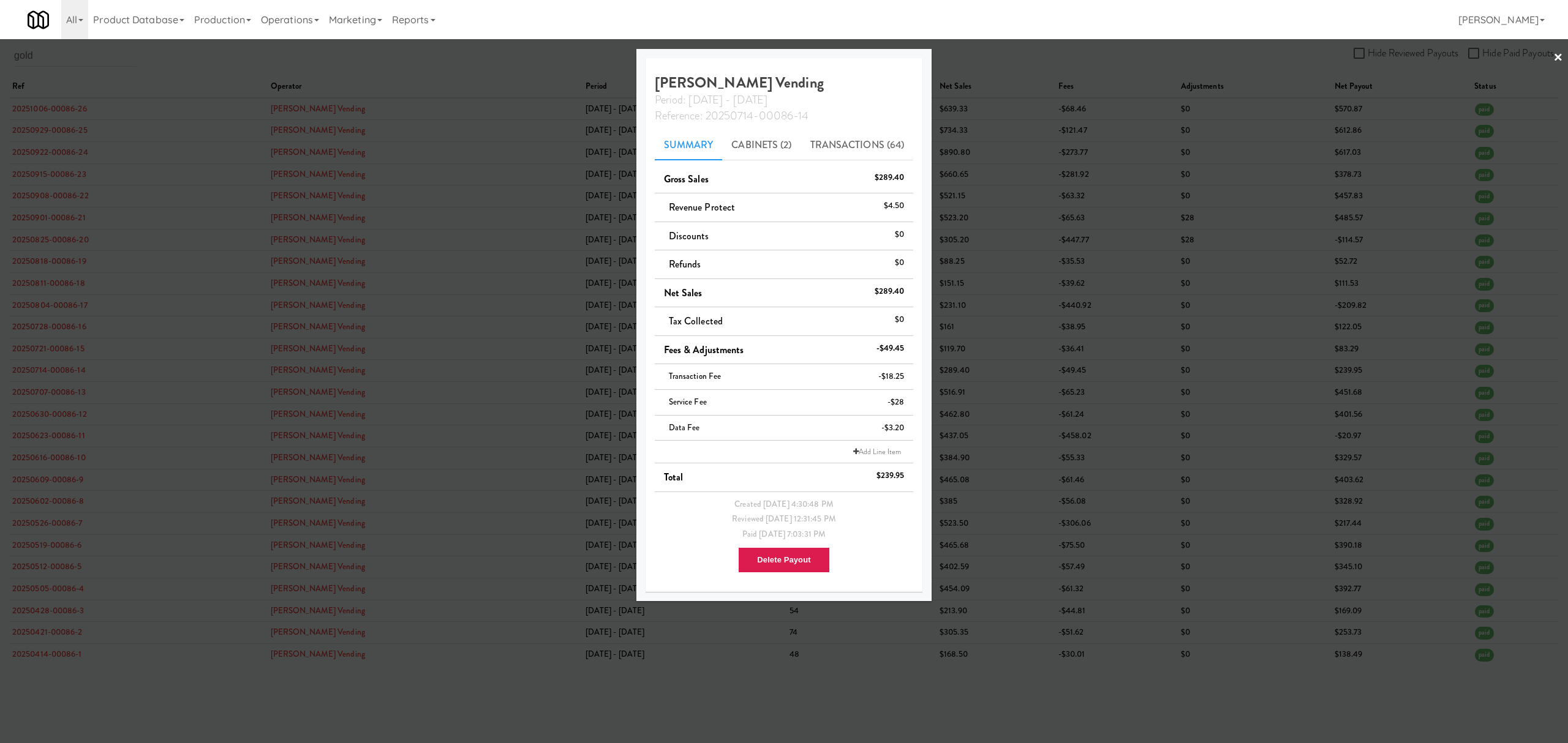
click at [65, 351] on div at bounding box center [784, 372] width 1568 height 743
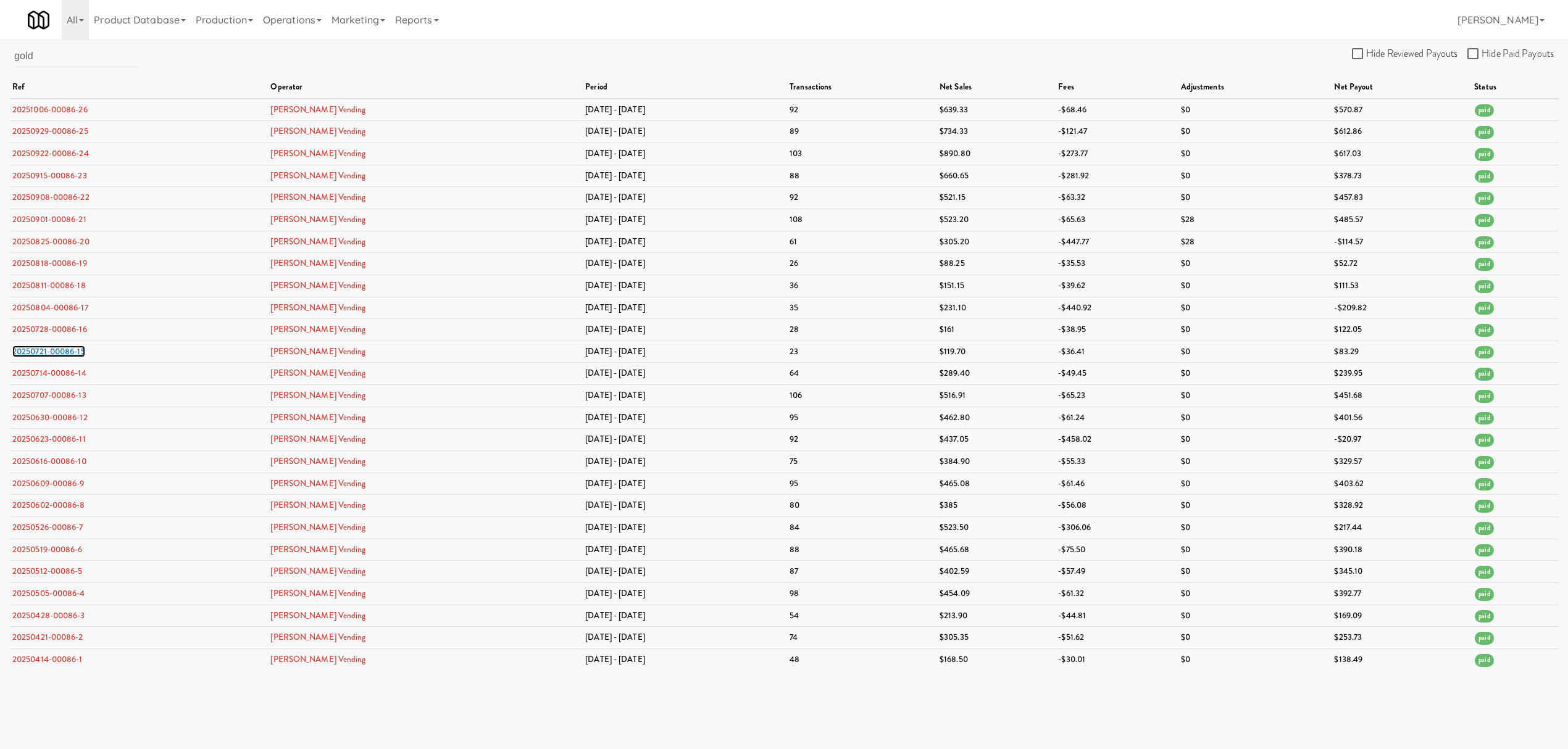
click at [66, 354] on link "20250721-00086-15" at bounding box center [49, 352] width 73 height 12
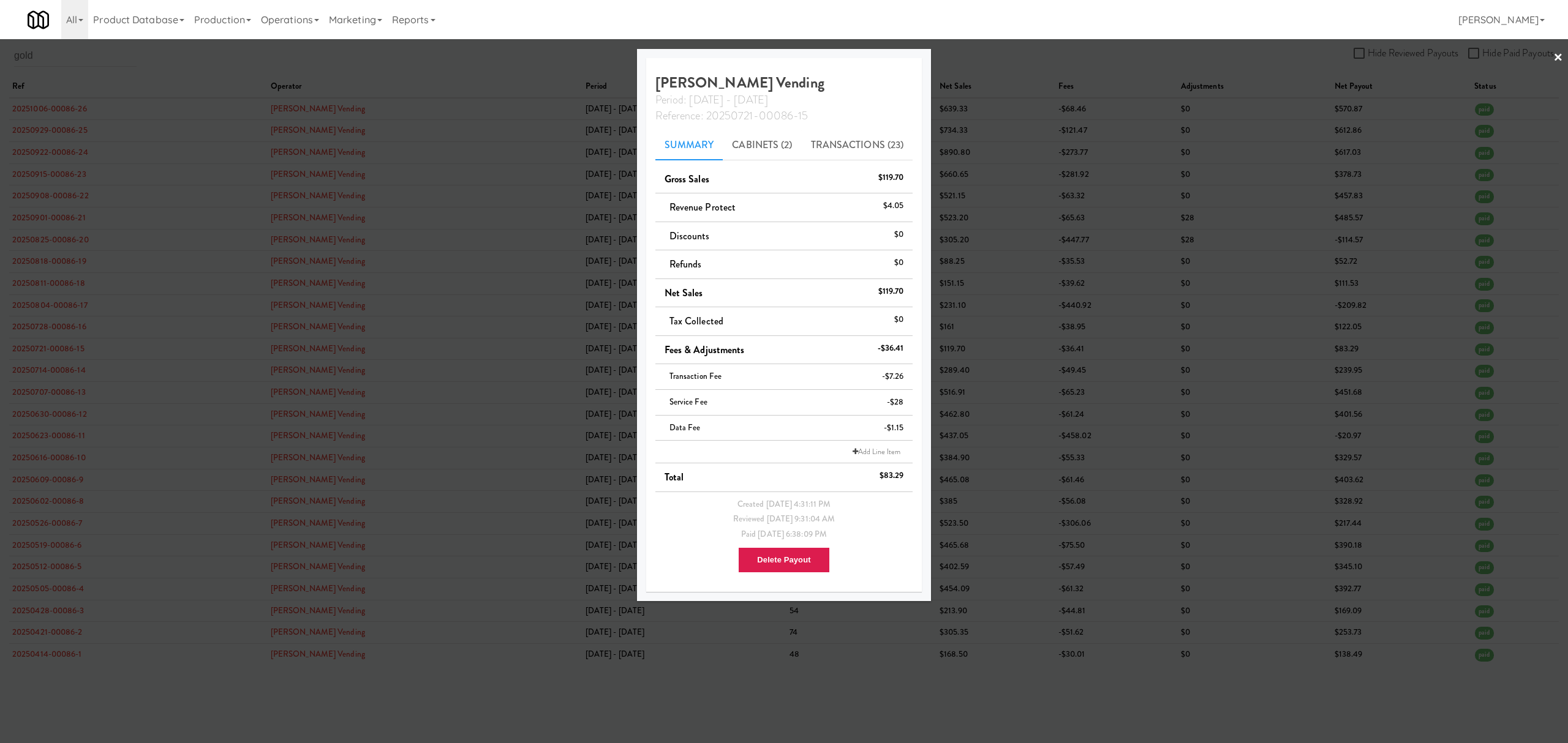
click at [70, 328] on div at bounding box center [784, 372] width 1568 height 743
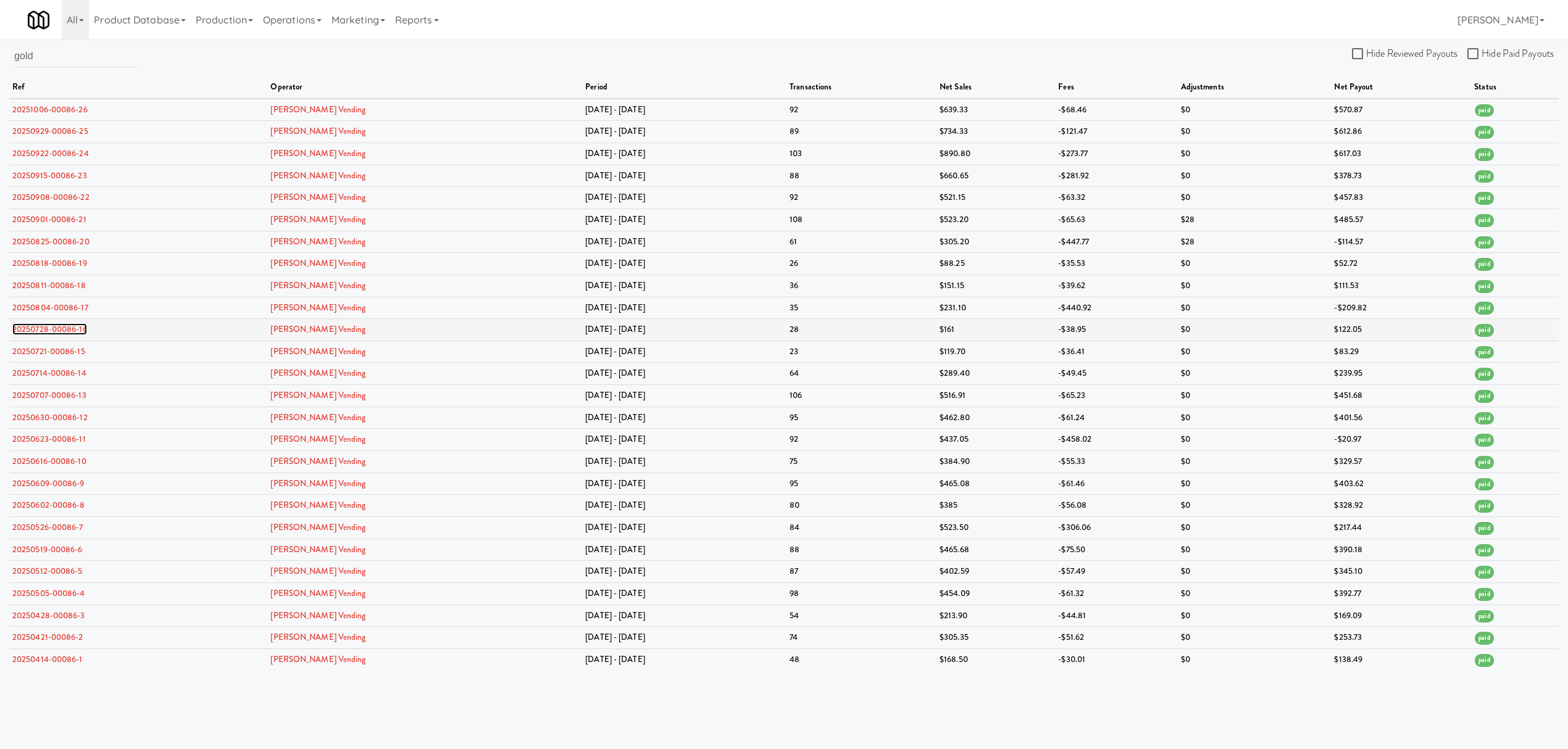
click at [71, 330] on link "20250728-00086-16" at bounding box center [50, 329] width 75 height 12
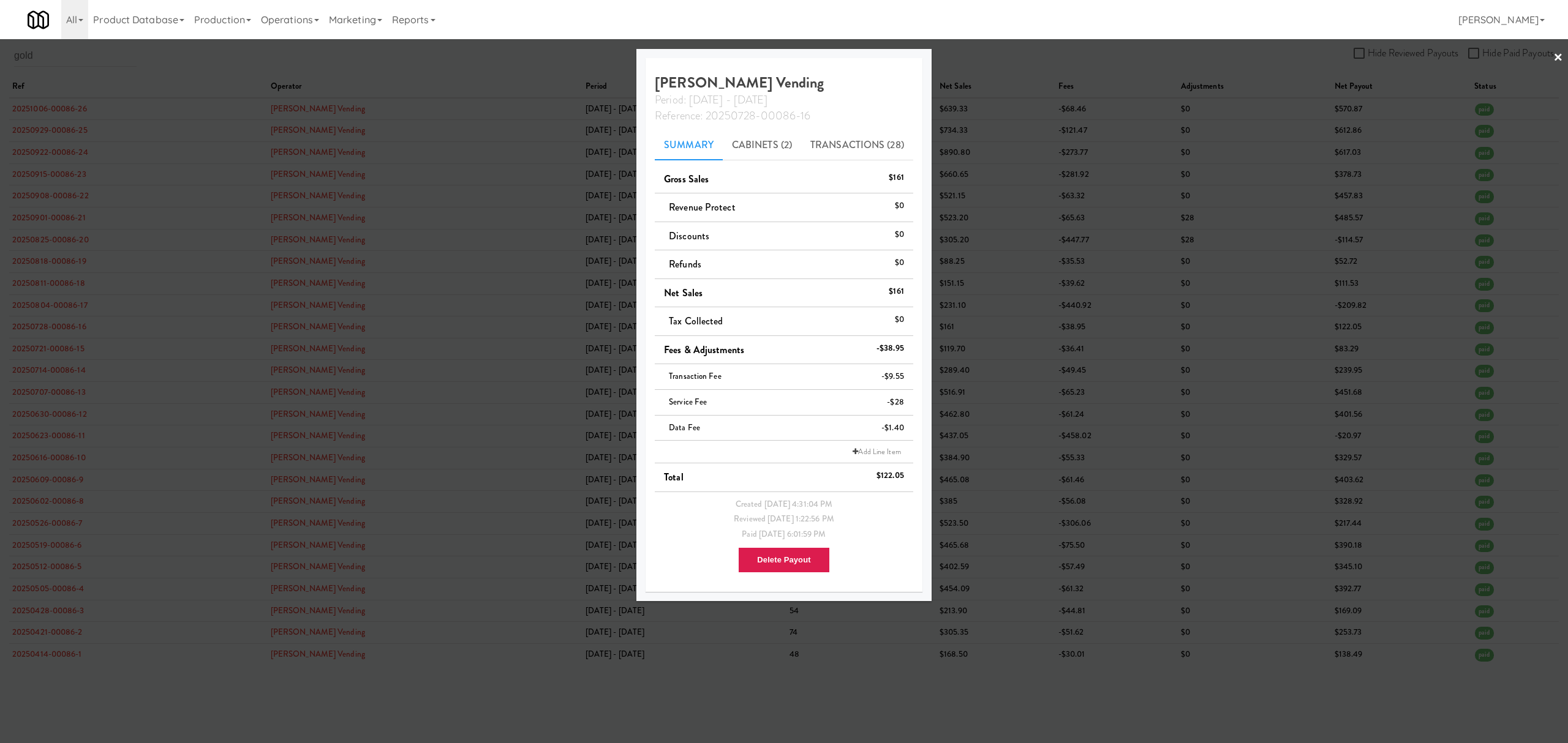
click at [69, 307] on div at bounding box center [784, 372] width 1568 height 743
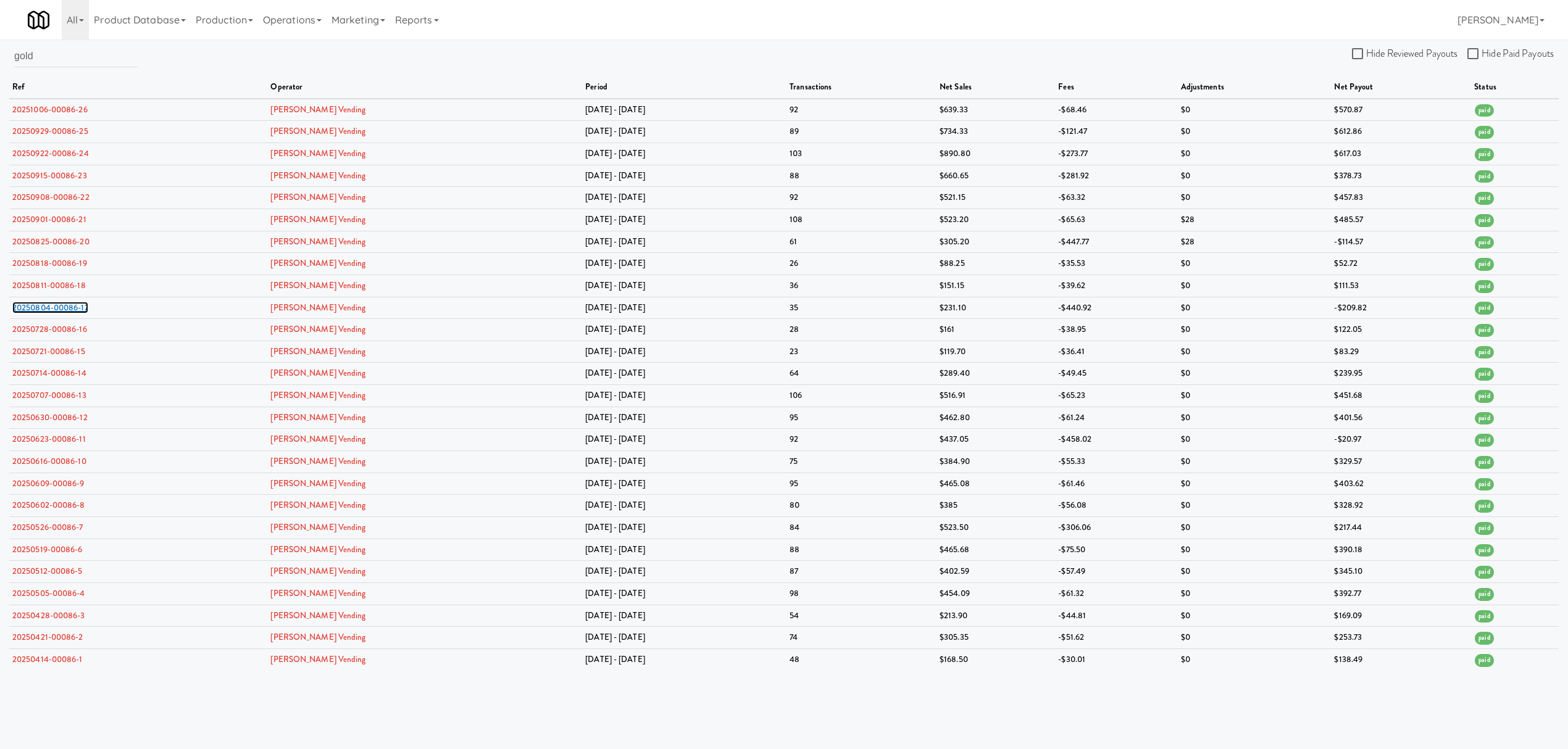
click at [70, 309] on link "20250804-00086-17" at bounding box center [50, 307] width 76 height 12
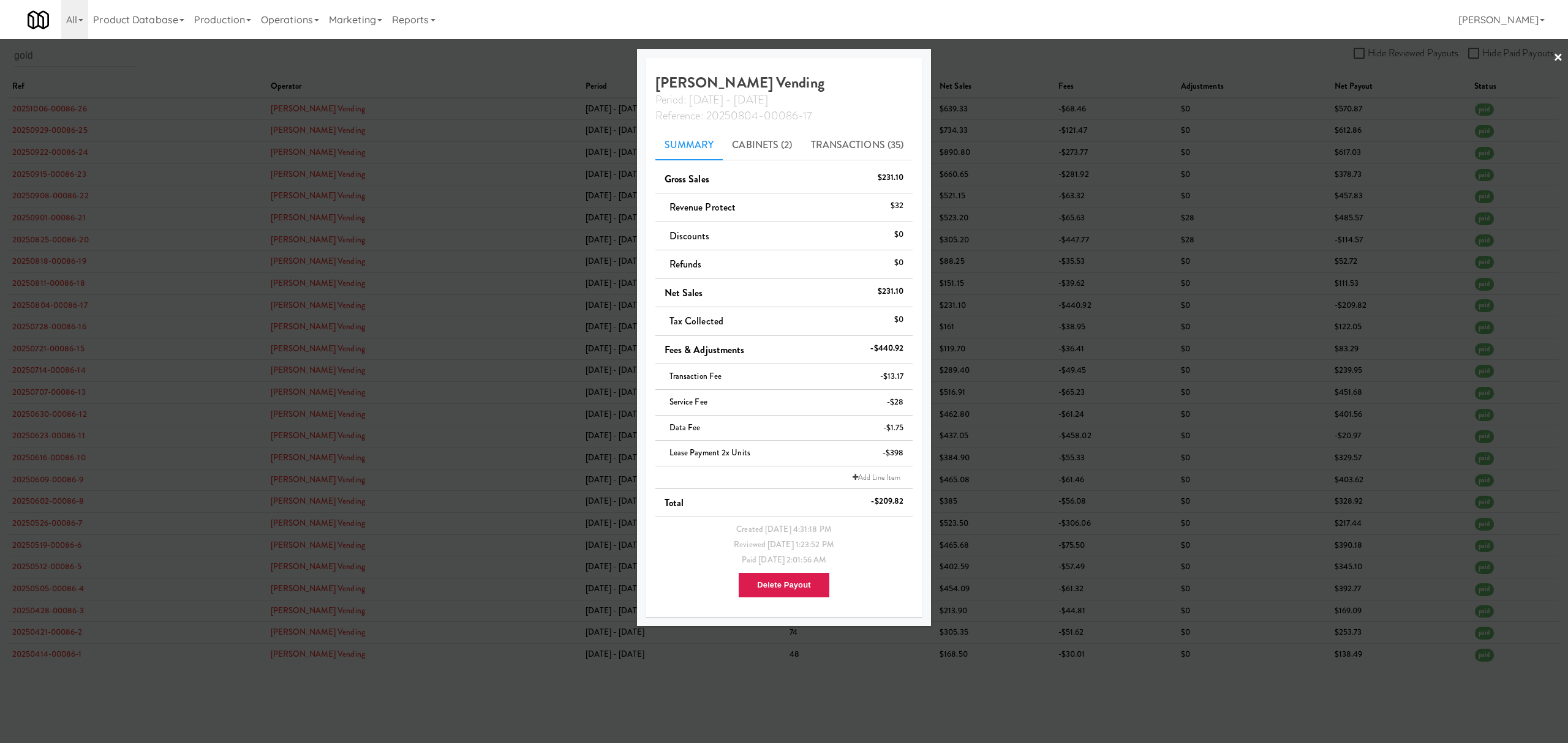
click at [72, 282] on div at bounding box center [784, 372] width 1568 height 743
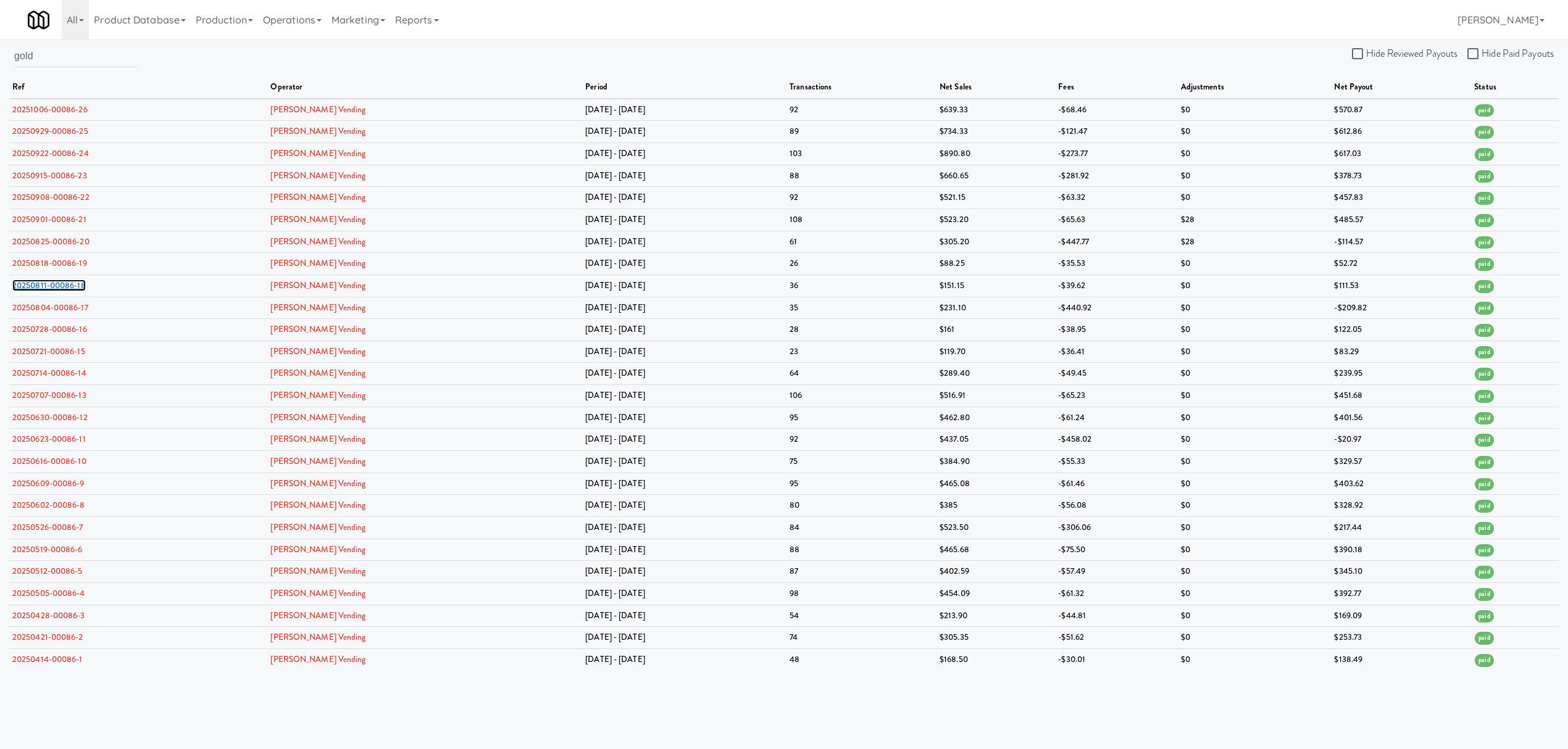
click at [72, 285] on link "20250811-00086-18" at bounding box center [49, 285] width 73 height 12
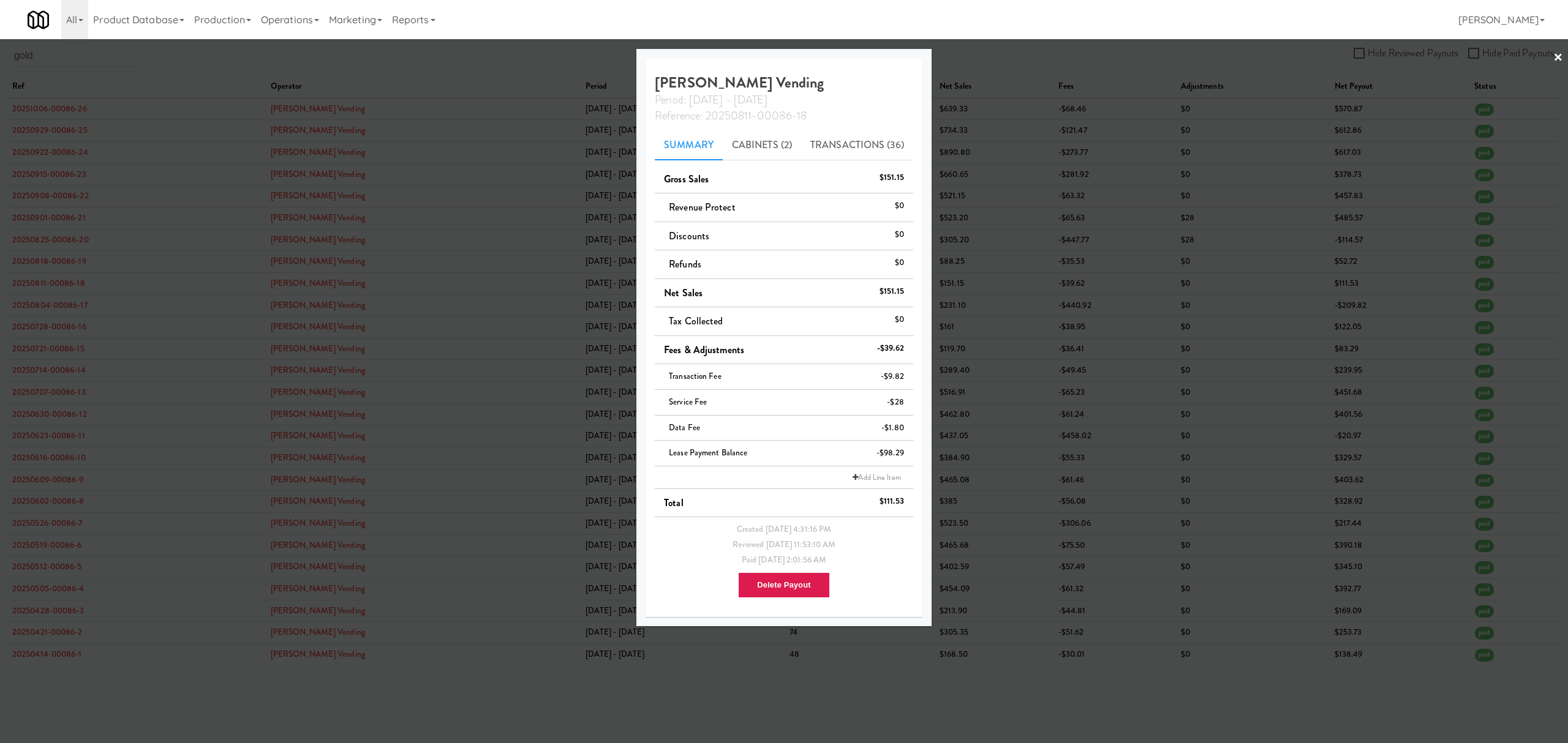
click at [150, 107] on div at bounding box center [784, 372] width 1568 height 743
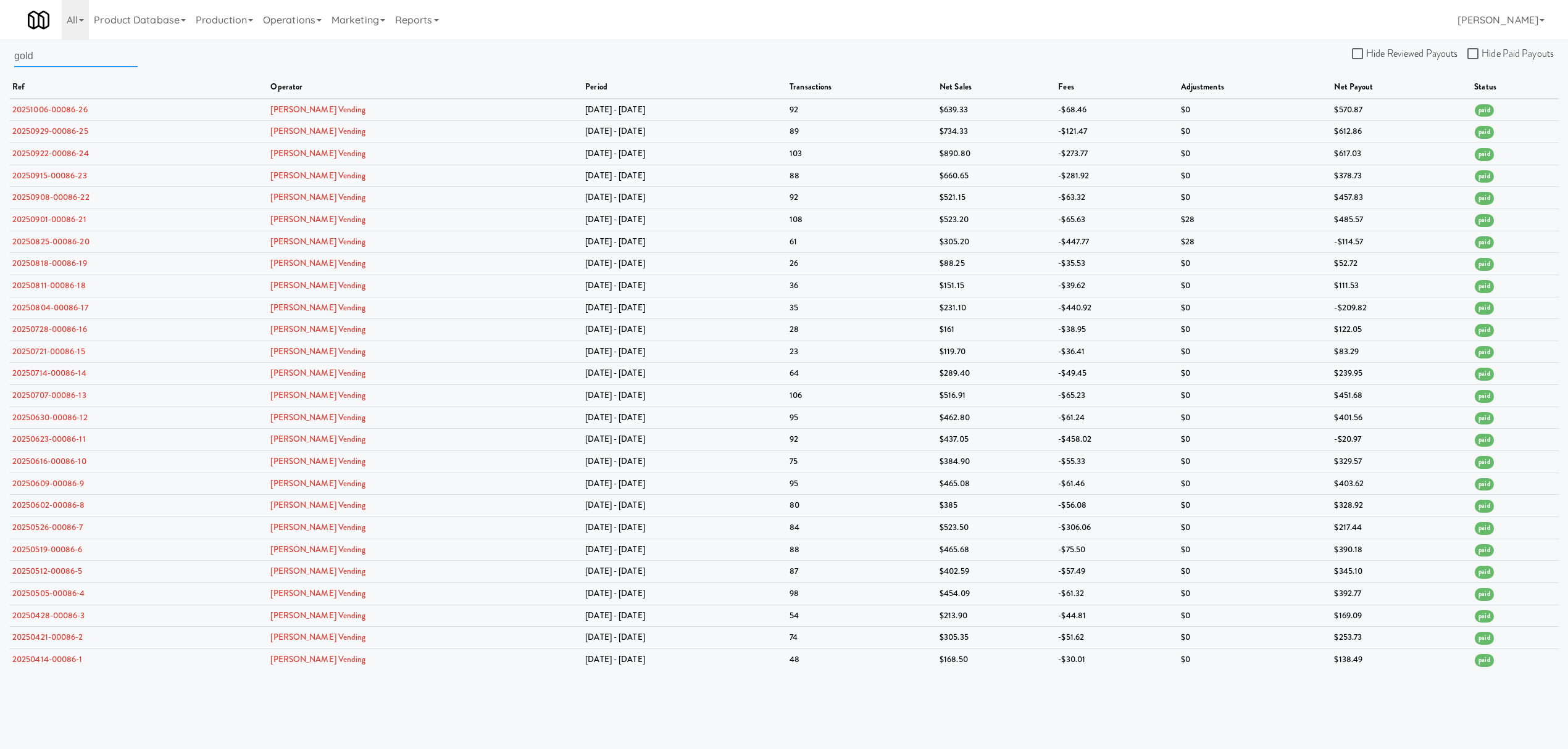
drag, startPoint x: 47, startPoint y: 60, endPoint x: -66, endPoint y: 68, distance: 113.3
click at [0, 68] on html "Okay Okay Select date: previous 2025-Oct next Su Mo Tu We Th Fr Sa 28 29 30 1 2…" at bounding box center [784, 374] width 1568 height 749
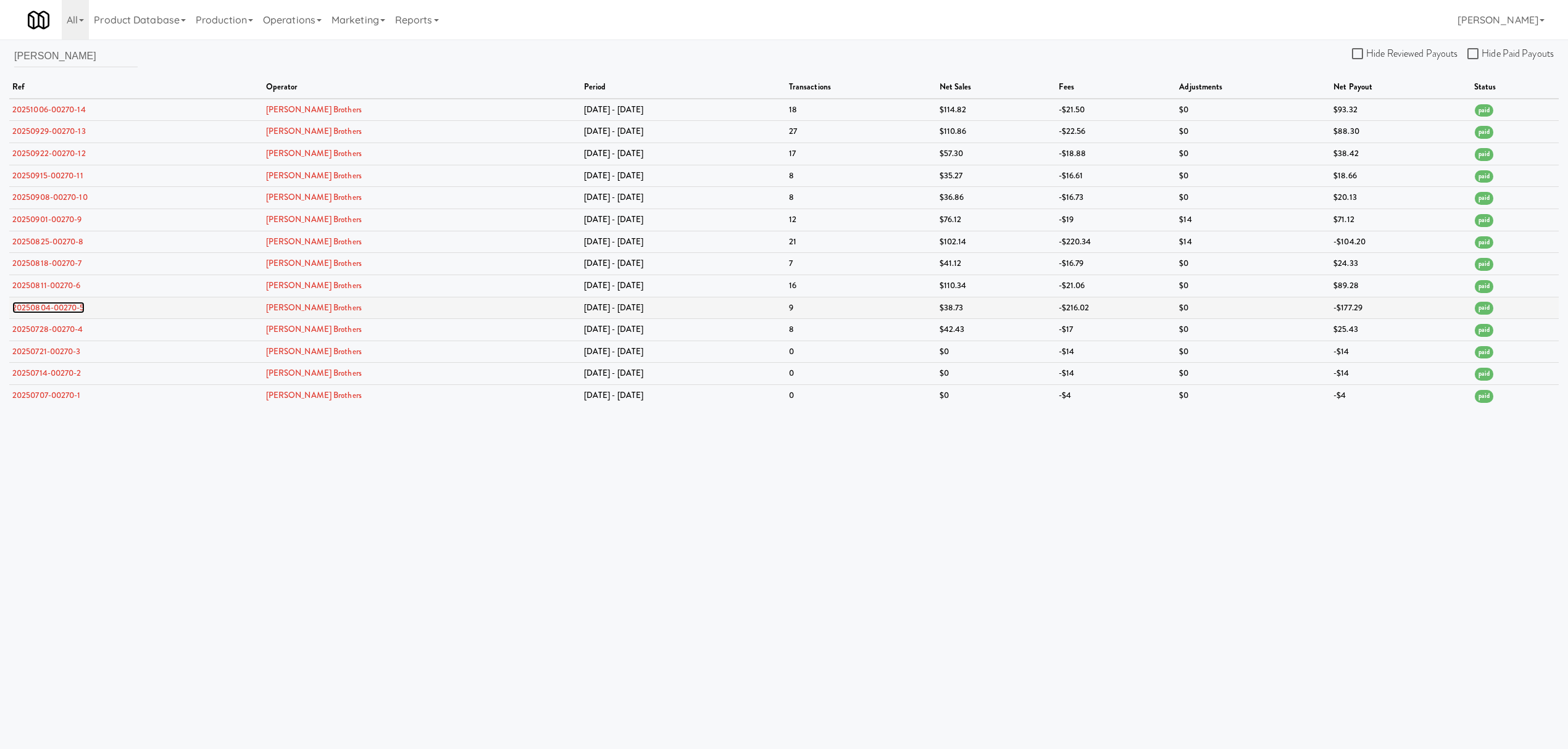
click at [50, 312] on link "20250804-00270-5" at bounding box center [49, 307] width 72 height 12
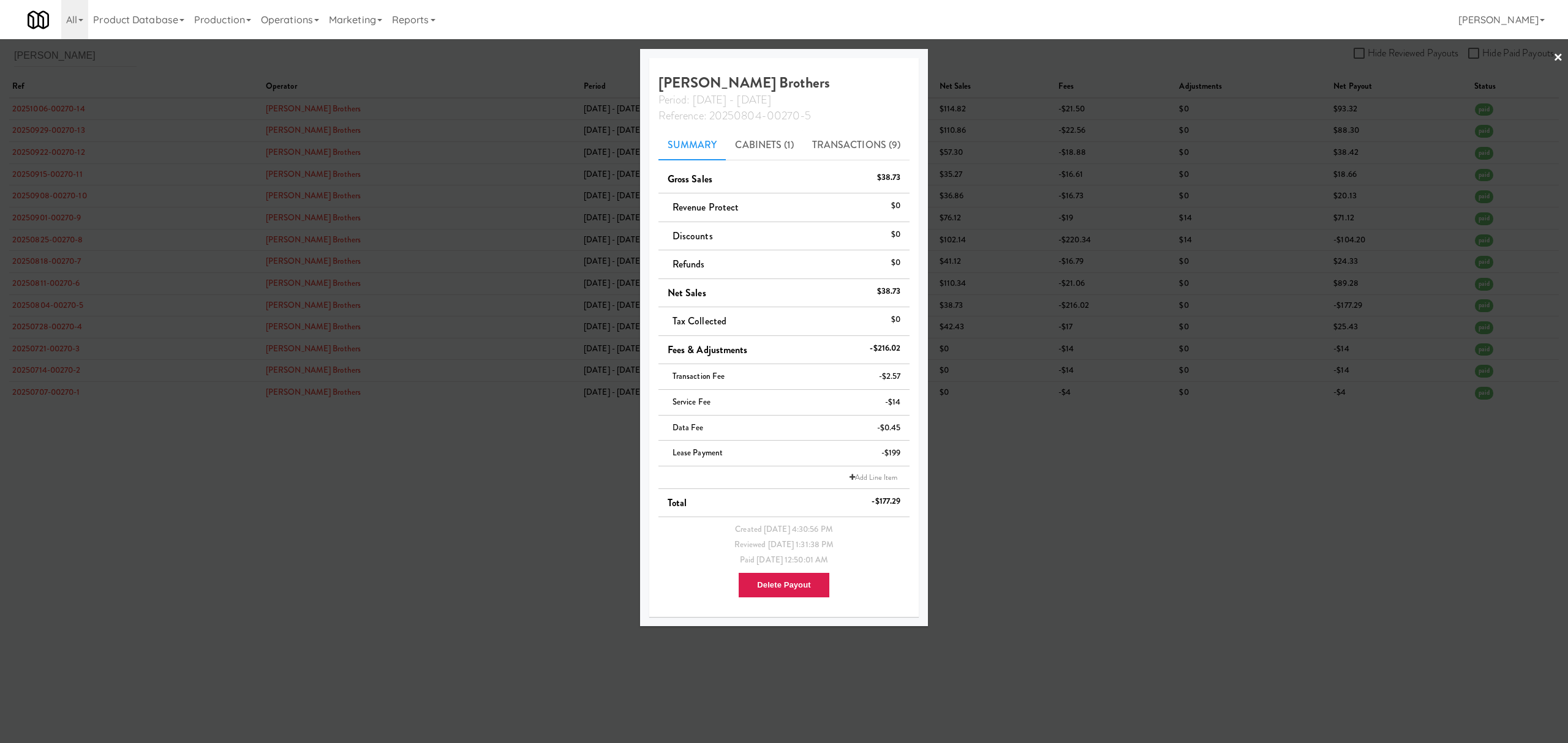
click at [304, 77] on div at bounding box center [784, 372] width 1568 height 743
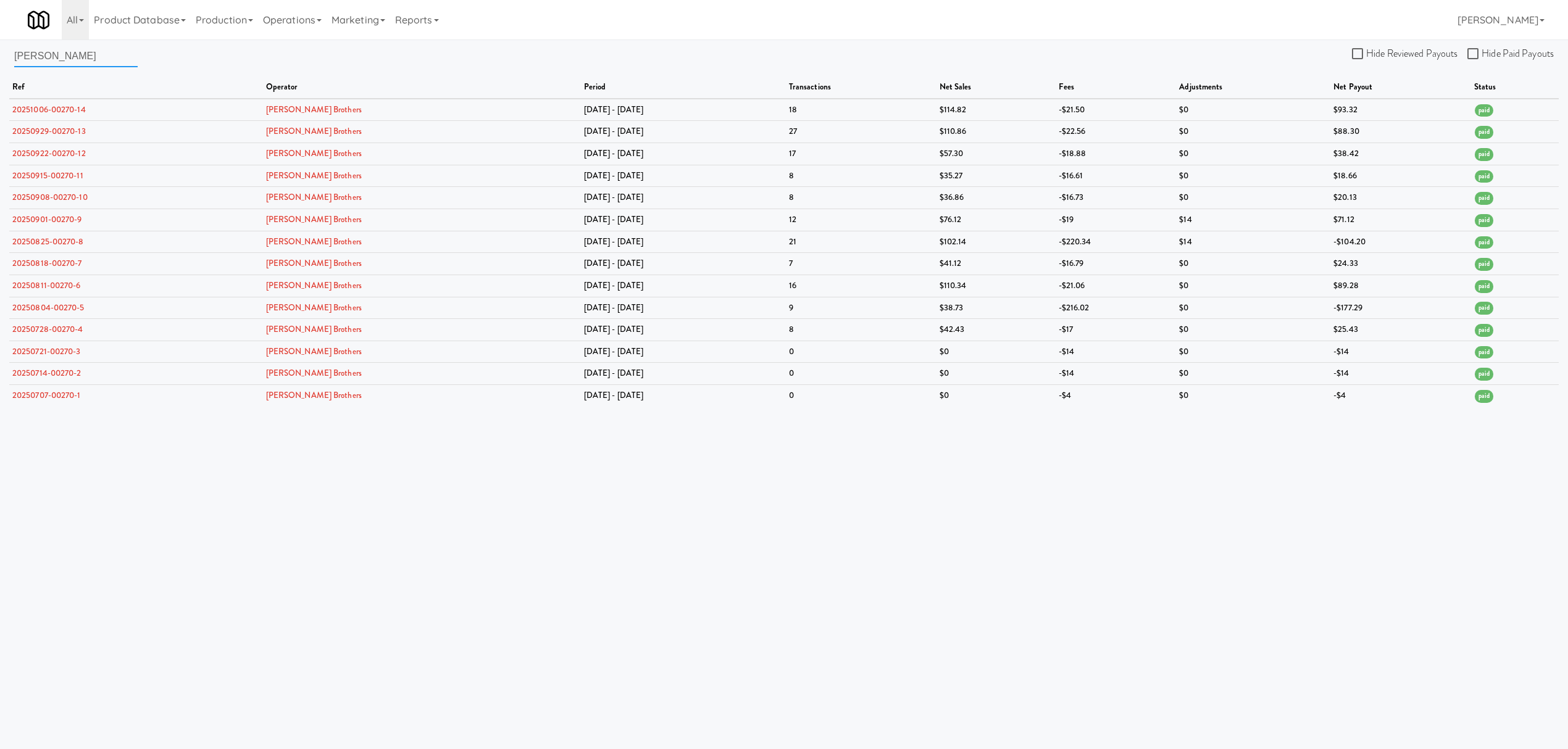
drag, startPoint x: 66, startPoint y: 55, endPoint x: -162, endPoint y: 55, distance: 228.0
click at [0, 55] on html "Okay Okay Select date: previous 2025-Oct next Su Mo Tu We Th Fr Sa 28 29 30 1 2…" at bounding box center [784, 374] width 1568 height 749
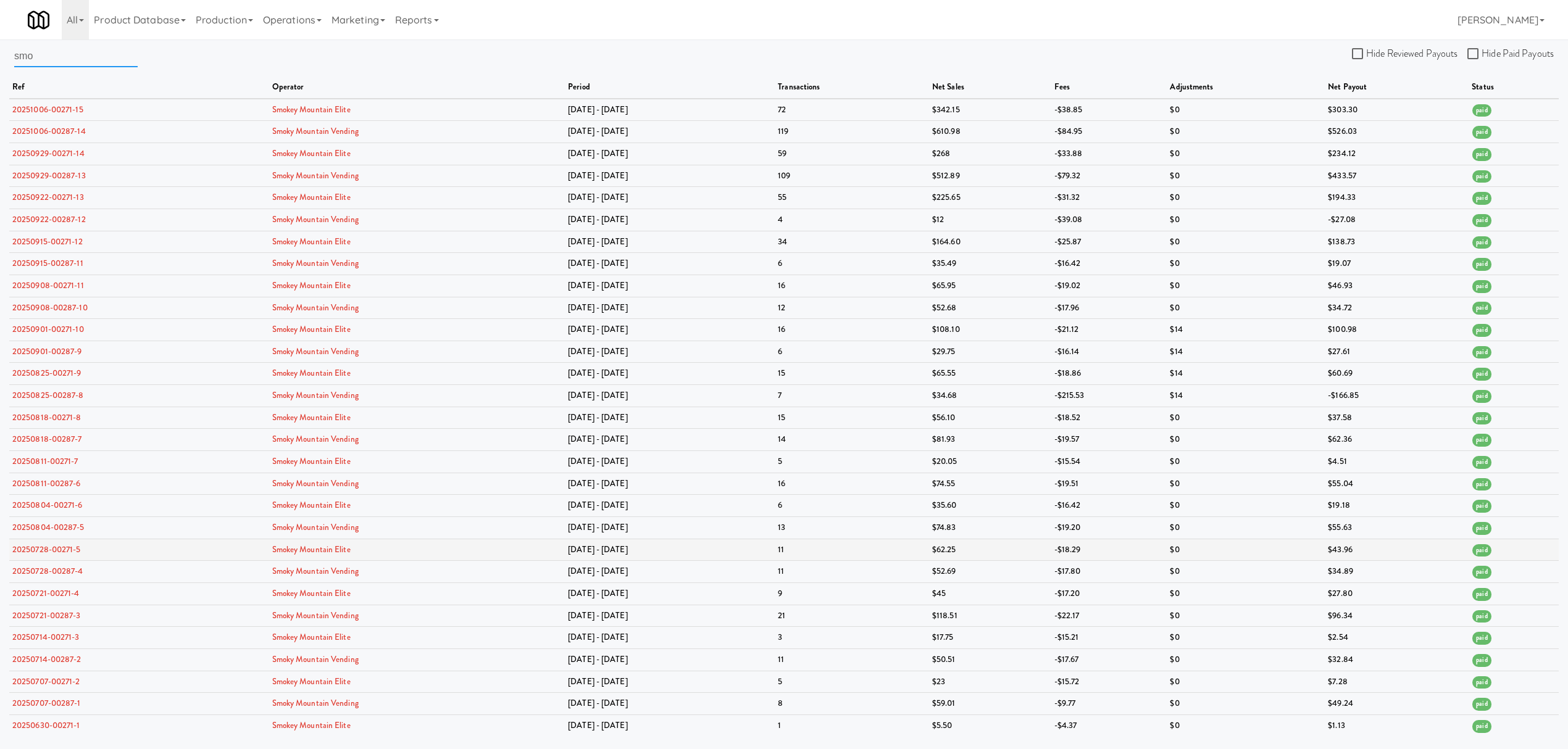
type input "smo"
click at [38, 510] on link "20250804-00271-6" at bounding box center [48, 505] width 71 height 12
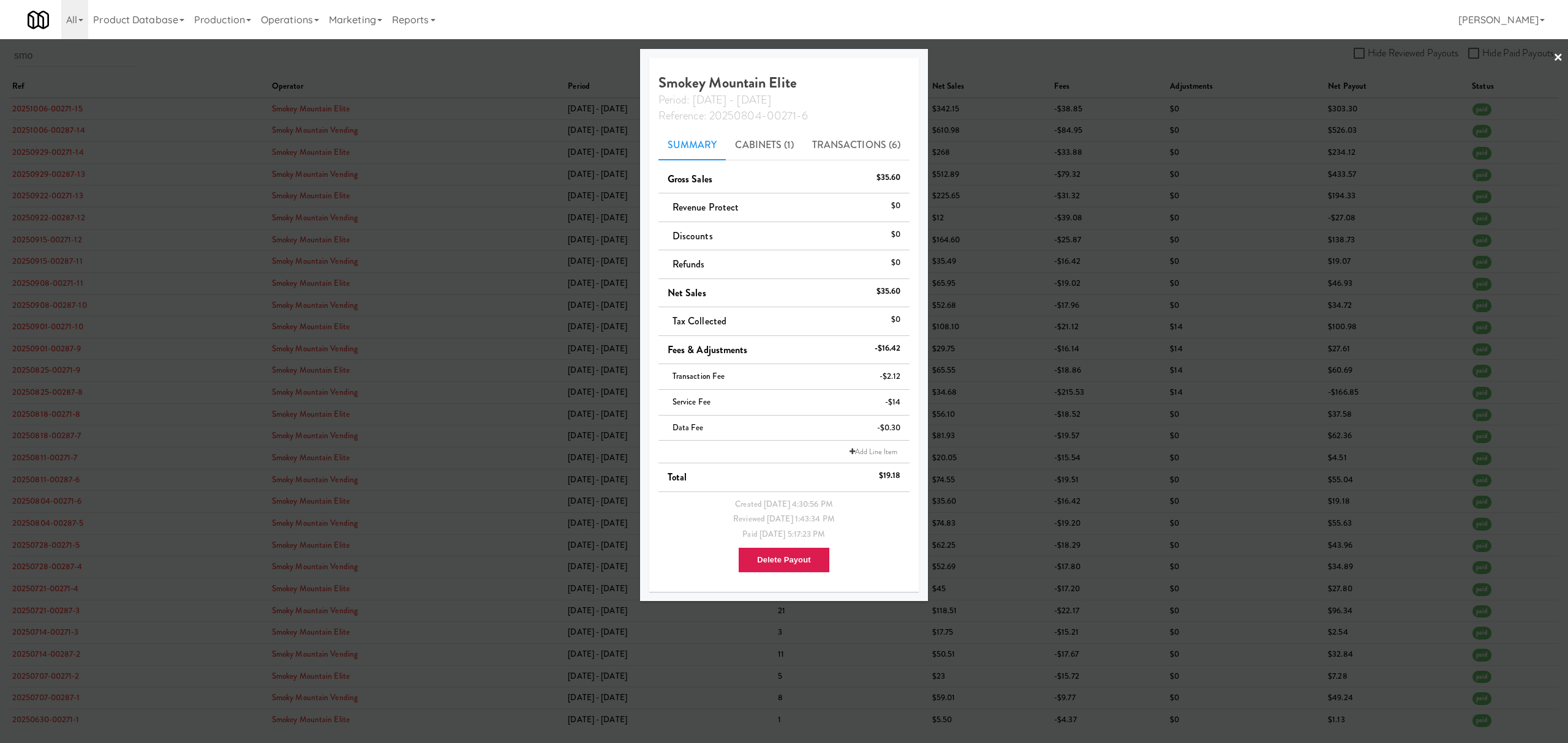
click at [33, 525] on div at bounding box center [784, 372] width 1568 height 743
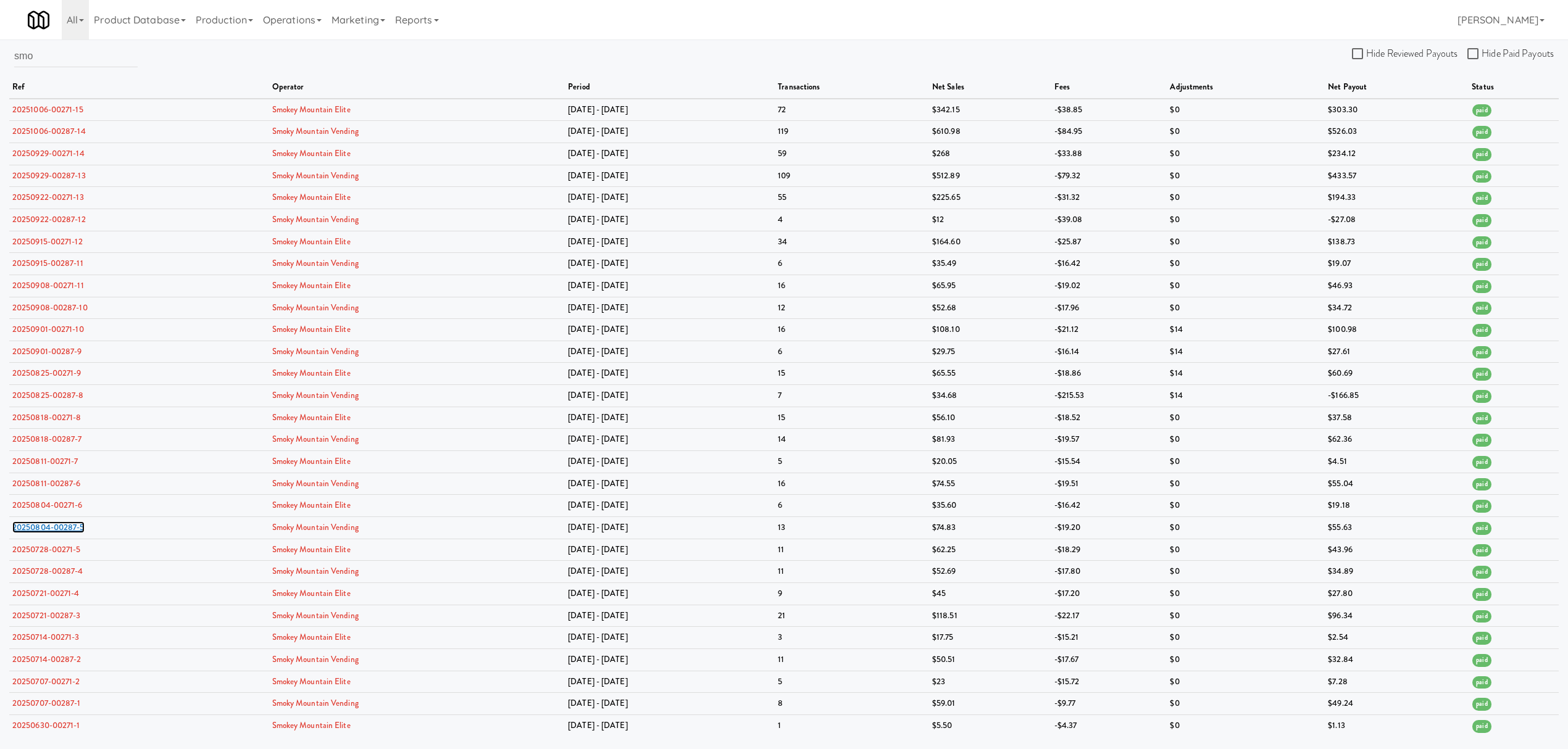
click at [34, 529] on link "20250804-00287-5" at bounding box center [49, 527] width 72 height 12
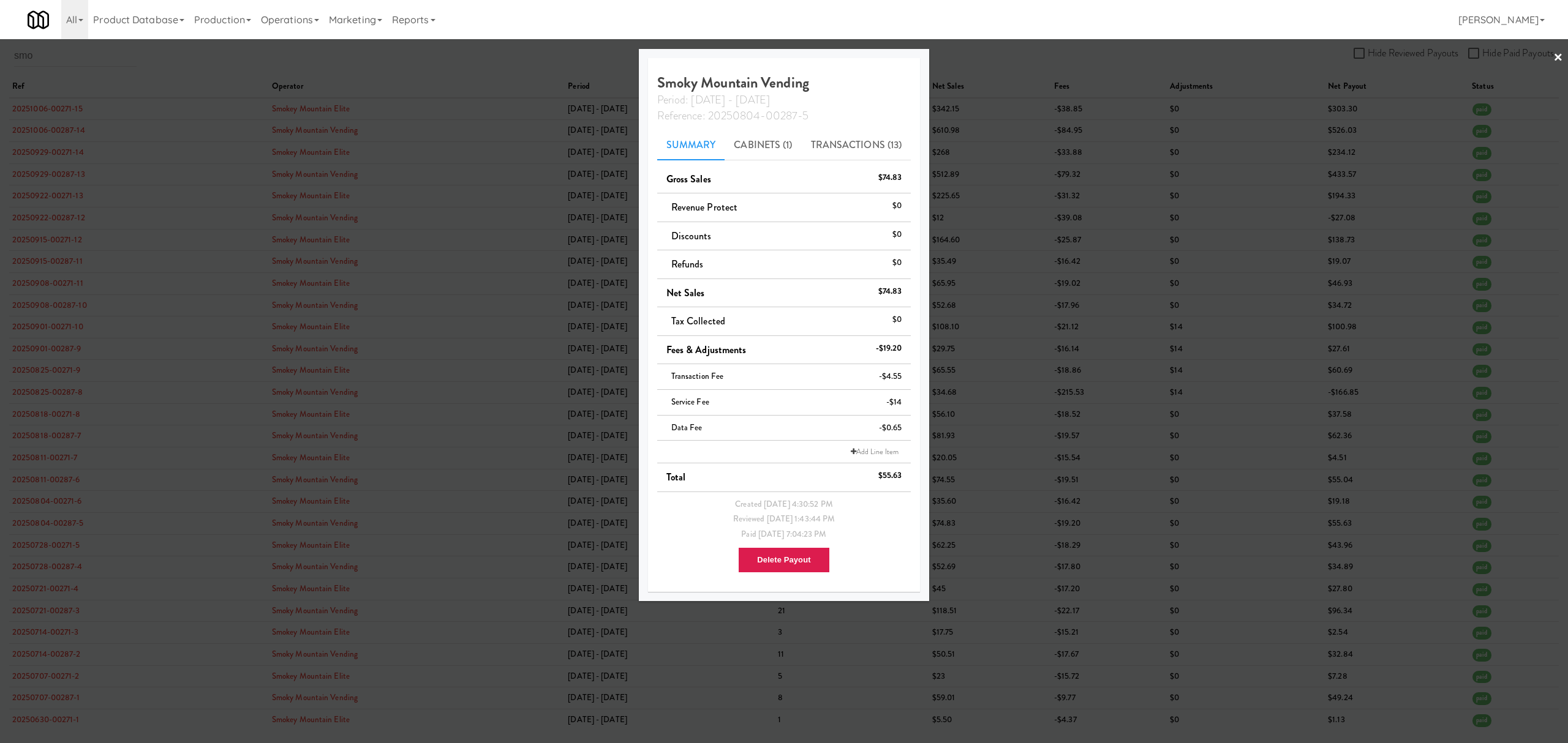
click at [33, 525] on div at bounding box center [784, 372] width 1568 height 743
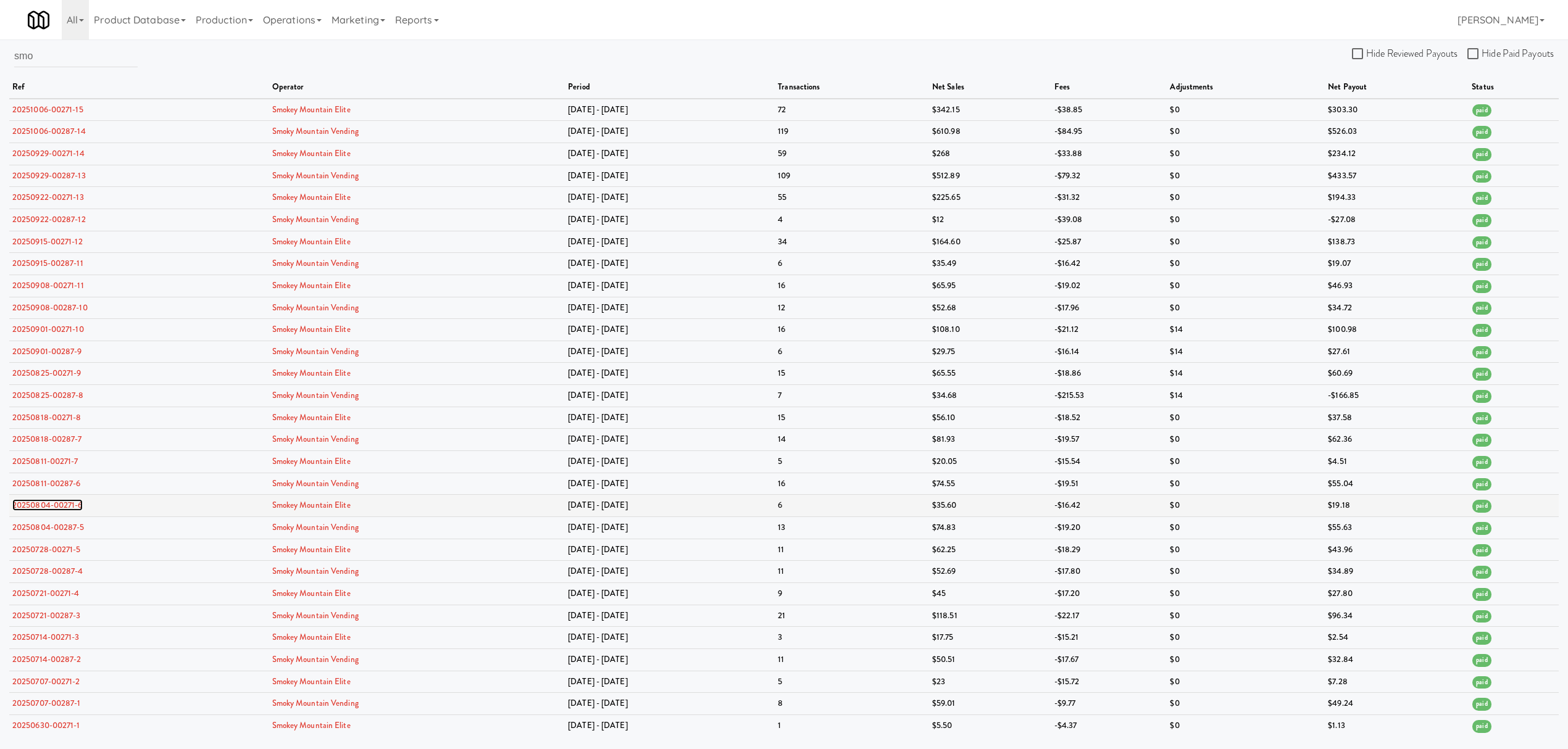
click at [64, 510] on link "20250804-00271-6" at bounding box center [48, 505] width 71 height 12
